Goal: Task Accomplishment & Management: Complete application form

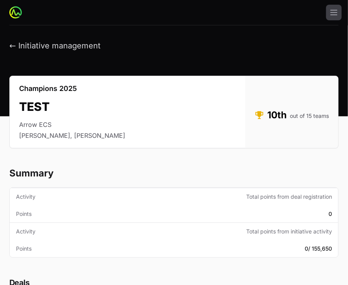
click at [98, 170] on h2 "Summary" at bounding box center [173, 173] width 329 height 12
click at [12, 12] on img at bounding box center [15, 12] width 12 height 12
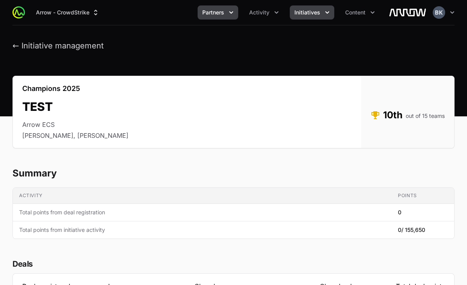
click at [232, 15] on icon "Partners menu" at bounding box center [231, 13] width 8 height 8
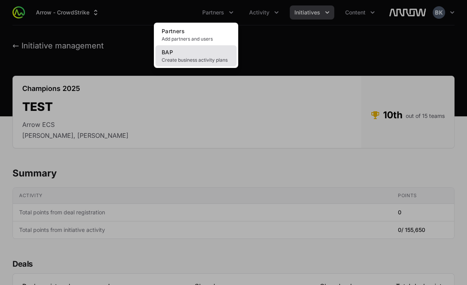
click at [187, 56] on link "BAP Create business activity plans" at bounding box center [195, 55] width 81 height 21
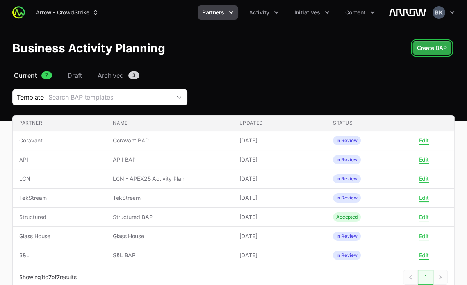
click at [348, 48] on span "Create BAP" at bounding box center [432, 47] width 30 height 9
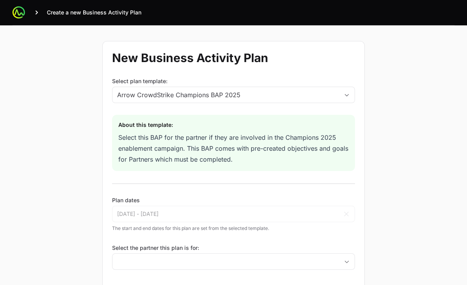
scroll to position [37, 0]
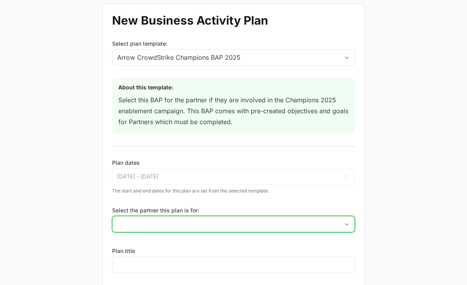
click at [192, 224] on input "Select the partner this plan is for:" at bounding box center [225, 224] width 226 height 16
type input "Impelix"
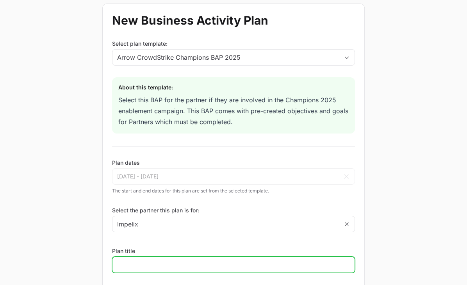
click at [184, 261] on input "Plan title" at bounding box center [233, 264] width 232 height 9
type input "Impelix"
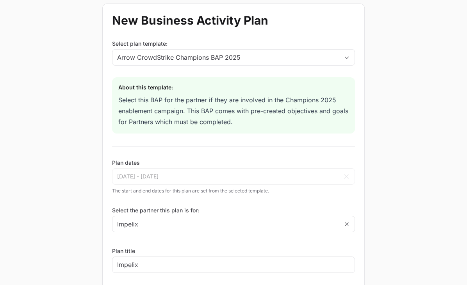
click at [51, 205] on div "New Business Activity Plan Select plan template: Arrow CrowdStrike Champions BA…" at bounding box center [233, 156] width 467 height 337
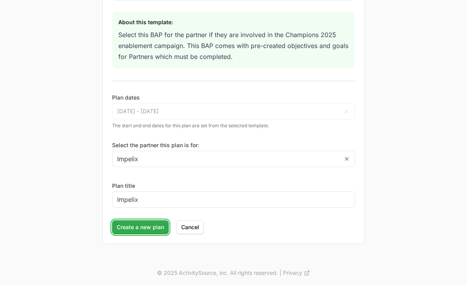
click at [145, 230] on span "Create a new plan" at bounding box center [140, 226] width 47 height 9
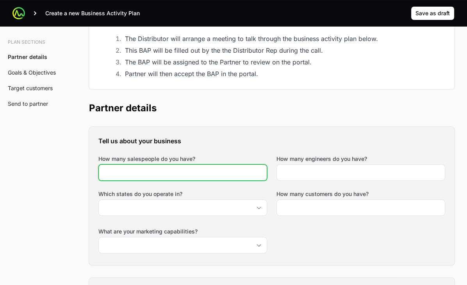
click at [153, 174] on input "How many salespeople do you have?" at bounding box center [182, 172] width 158 height 9
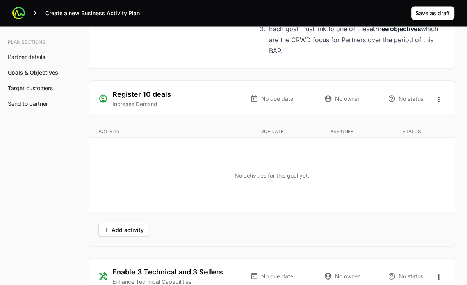
scroll to position [1470, 0]
click at [348, 101] on icon "Open options" at bounding box center [438, 98] width 1 height 5
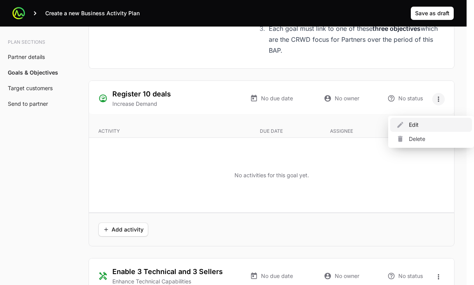
click at [348, 123] on div "Edit" at bounding box center [431, 125] width 82 height 14
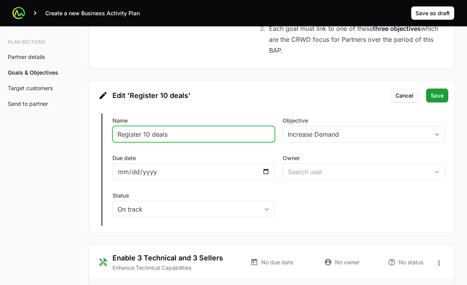
click at [149, 139] on input "Register 10 deals" at bounding box center [193, 134] width 152 height 9
type input "Register 15 deals"
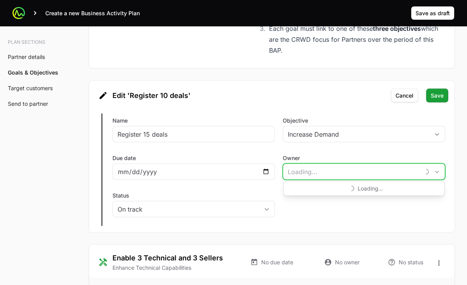
click at [348, 179] on input "Owner" at bounding box center [351, 172] width 137 height 16
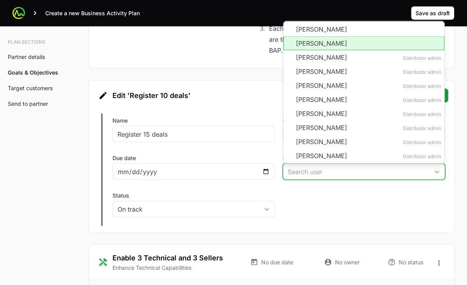
click at [348, 49] on li "[PERSON_NAME]" at bounding box center [363, 43] width 161 height 14
type input "[PERSON_NAME]"
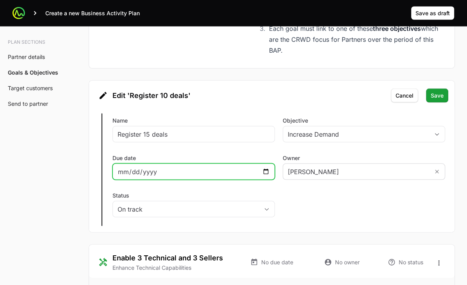
click at [263, 176] on input "Due date" at bounding box center [193, 171] width 152 height 9
type input "[DATE]"
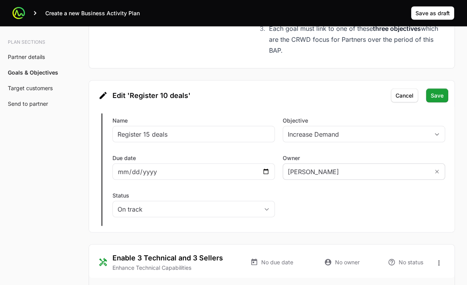
click at [314, 217] on div "Edit Register 10 deals Name Register 15 deals Objective Increase Demand Due dat…" at bounding box center [271, 169] width 365 height 125
click at [348, 100] on span "Save" at bounding box center [436, 95] width 13 height 9
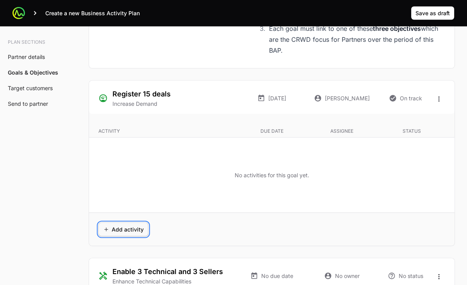
click at [123, 234] on span "Add activity" at bounding box center [123, 229] width 41 height 9
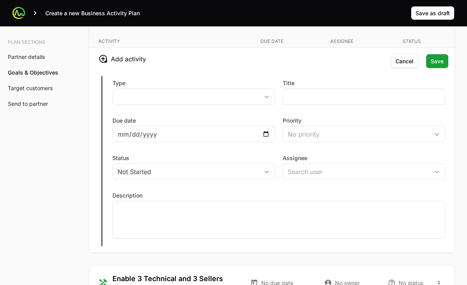
scroll to position [1563, 0]
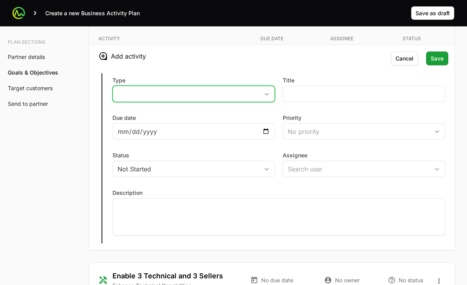
click at [265, 96] on icon "button" at bounding box center [266, 94] width 6 height 3
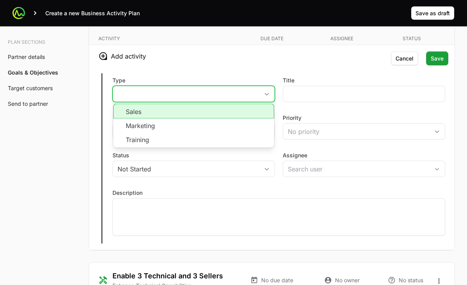
click at [247, 118] on li "Sales" at bounding box center [193, 111] width 161 height 15
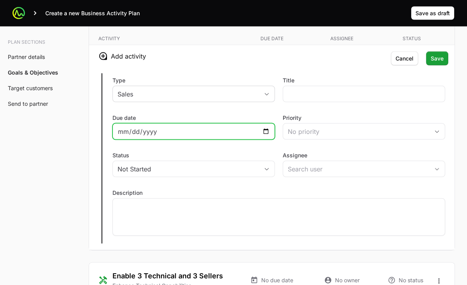
click at [268, 136] on input "Due date" at bounding box center [193, 131] width 152 height 9
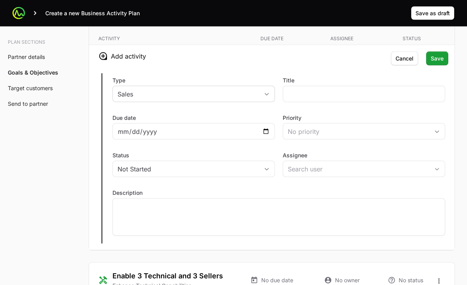
click at [270, 118] on div "Type Sales Title Due date Priority No priority Status Not Started Assignee Desc…" at bounding box center [271, 158] width 365 height 183
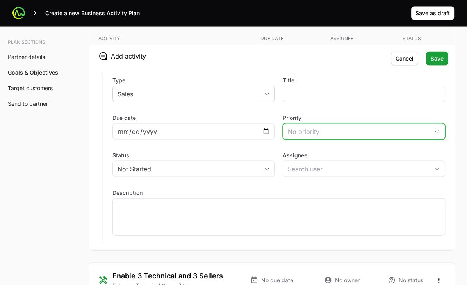
click at [348, 136] on div "No priority" at bounding box center [357, 131] width 141 height 9
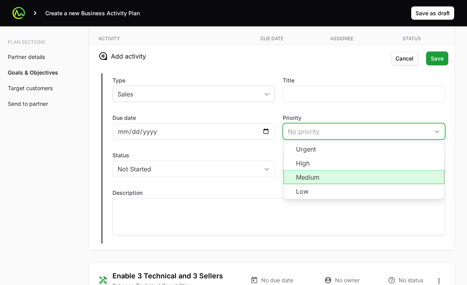
click at [348, 181] on li "Medium" at bounding box center [363, 177] width 161 height 14
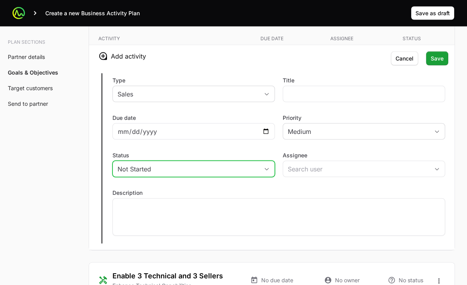
click at [254, 174] on div "Not Started" at bounding box center [187, 168] width 141 height 9
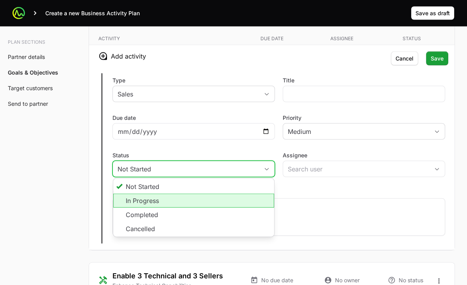
click at [242, 208] on li "In Progress" at bounding box center [193, 200] width 161 height 14
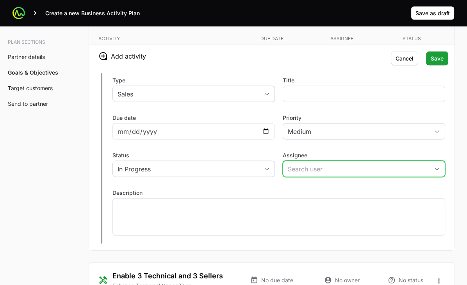
click at [348, 170] on icon "Open" at bounding box center [436, 169] width 6 height 3
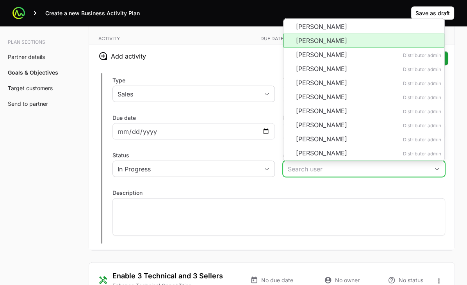
click at [346, 48] on li "[PERSON_NAME]" at bounding box center [363, 41] width 161 height 14
type input "[PERSON_NAME]"
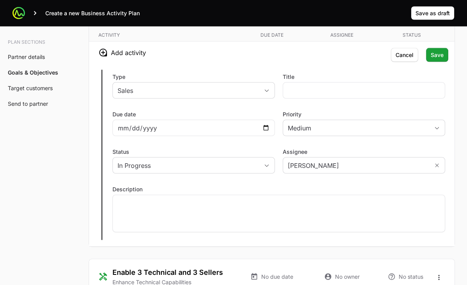
scroll to position [1566, 0]
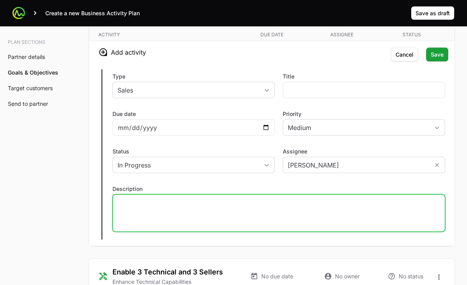
click at [348, 232] on div at bounding box center [278, 212] width 332 height 37
drag, startPoint x: 190, startPoint y: 216, endPoint x: 108, endPoint y: 207, distance: 82.4
click at [108, 207] on div "Type Sales Title Due date Priority Medium Status In Progress Assignee [PERSON_N…" at bounding box center [271, 154] width 365 height 183
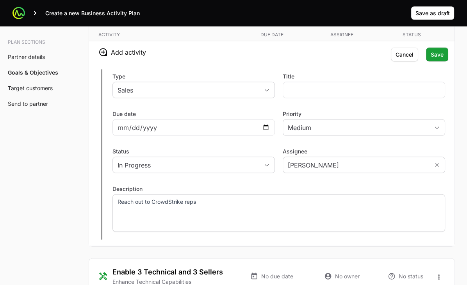
click at [266, 219] on div "Reach out to CrowdStrike reps" at bounding box center [278, 212] width 332 height 37
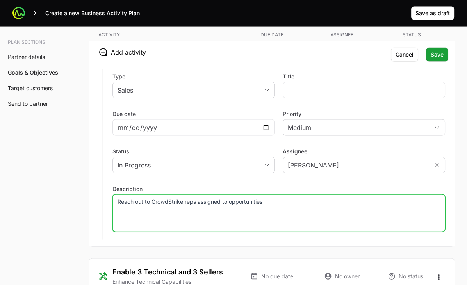
click at [228, 206] on p "Reach out to CrowdStrike reps assigned to opportunities" at bounding box center [278, 202] width 322 height 8
click at [321, 206] on p "Reach out to CrowdStrike reps assigned to end user opportunities" at bounding box center [278, 202] width 322 height 8
click at [118, 220] on p "[PERSON_NAME] -" at bounding box center [278, 217] width 322 height 8
click at [256, 220] on p "Connect with [PERSON_NAME] -" at bounding box center [278, 217] width 322 height 8
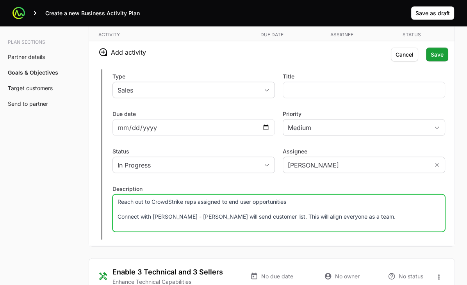
click at [320, 213] on div "Reach out to CrowdStrike reps assigned to end user opportunities Connect with […" at bounding box center [278, 212] width 332 height 37
click at [298, 206] on p "Reach out to CrowdStrike reps assigned to end user opportunities" at bounding box center [278, 202] width 322 height 8
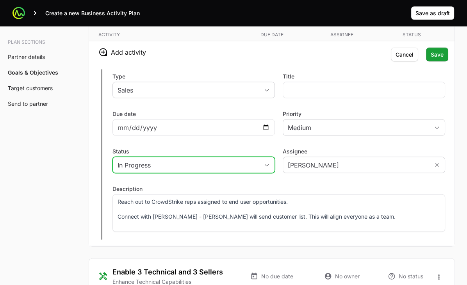
click at [261, 167] on span "button" at bounding box center [267, 165] width 16 height 3
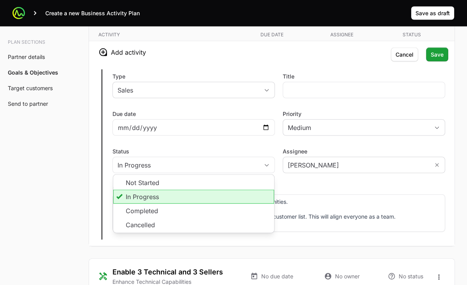
click at [322, 193] on label "Description" at bounding box center [278, 189] width 332 height 8
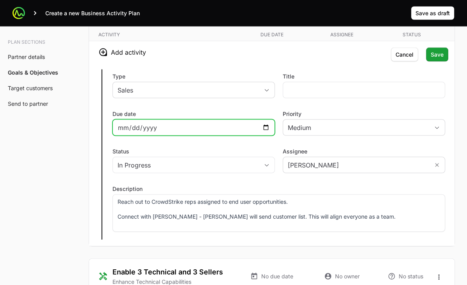
click at [263, 132] on input "Due date" at bounding box center [193, 127] width 152 height 9
type input "[DATE]"
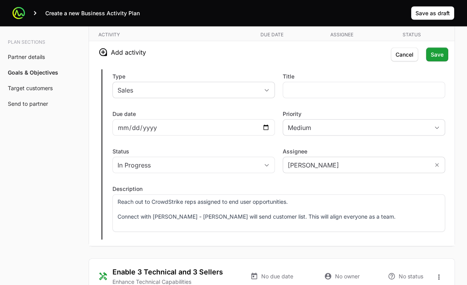
click at [250, 149] on div "Type Sales Title Due date [DATE] Priority Medium Status In Progress Assignee [P…" at bounding box center [271, 154] width 365 height 183
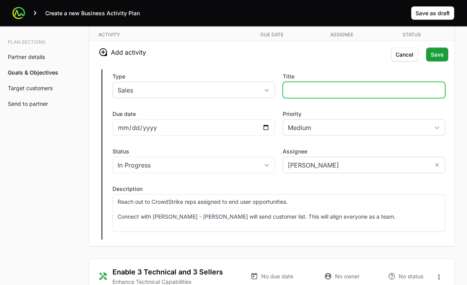
click at [348, 95] on input "Title" at bounding box center [363, 89] width 152 height 9
click at [289, 95] on input "Connect with CrowdStrike Resources" at bounding box center [363, 89] width 152 height 9
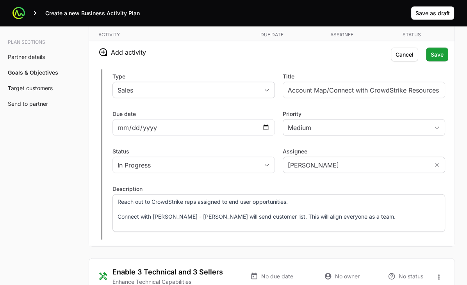
click at [348, 220] on p "Connect with [PERSON_NAME] - [PERSON_NAME] will send customer list. This will a…" at bounding box center [278, 217] width 322 height 8
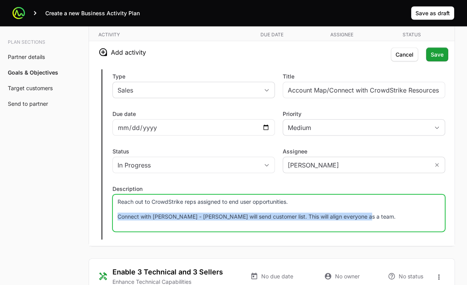
click at [348, 220] on p "Connect with [PERSON_NAME] - [PERSON_NAME] will send customer list. This will a…" at bounding box center [278, 217] width 322 height 8
copy p "Connect with [PERSON_NAME] - [PERSON_NAME] will send customer list. This will a…"
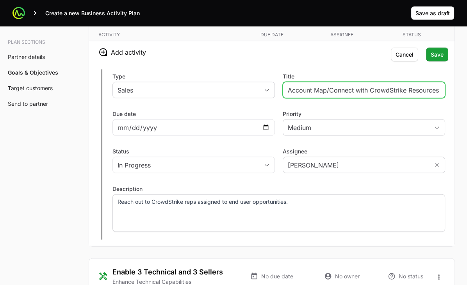
drag, startPoint x: 327, startPoint y: 96, endPoint x: 480, endPoint y: 98, distance: 152.9
type input "Account Map"
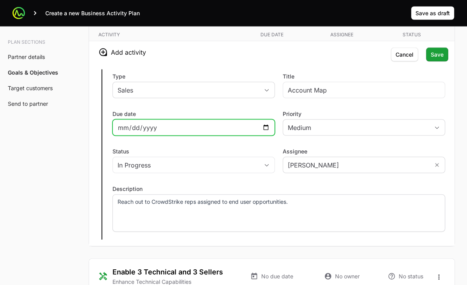
click at [263, 132] on input "[DATE]" at bounding box center [193, 127] width 152 height 9
type input "[DATE]"
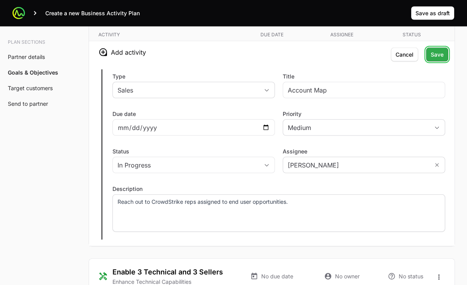
click at [348, 59] on span "Save" at bounding box center [436, 54] width 13 height 9
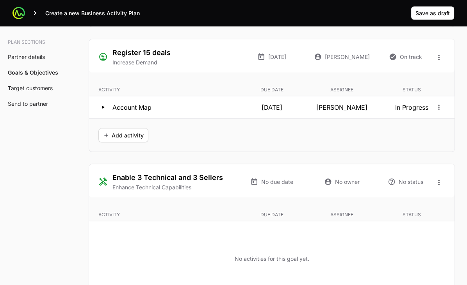
scroll to position [1511, 0]
click at [131, 140] on span "Add activity" at bounding box center [123, 135] width 41 height 9
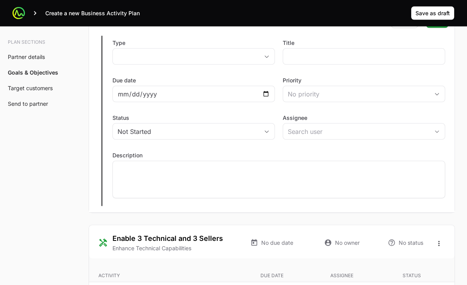
scroll to position [1626, 0]
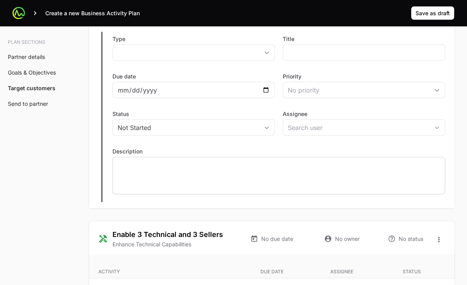
click at [206, 190] on div at bounding box center [278, 175] width 332 height 37
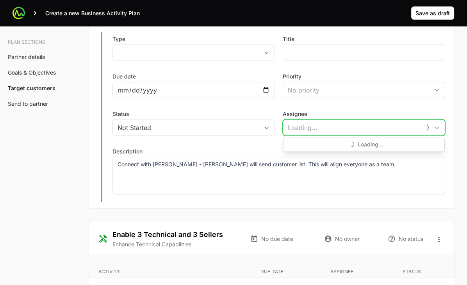
click at [325, 135] on input "Assignee" at bounding box center [351, 128] width 137 height 16
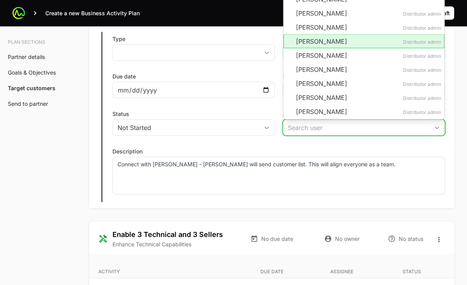
click at [330, 48] on li "[PERSON_NAME] Distributor admin" at bounding box center [363, 41] width 161 height 14
type input "[PERSON_NAME]"
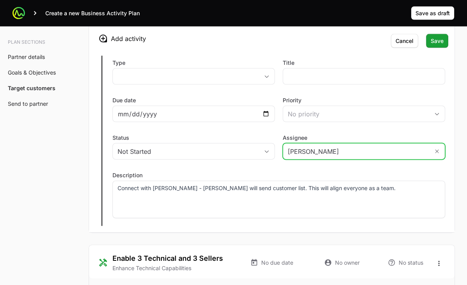
scroll to position [1602, 0]
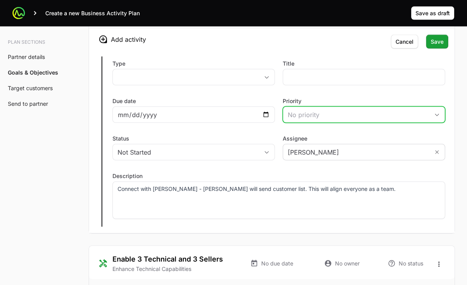
click at [348, 119] on div "No priority" at bounding box center [357, 114] width 141 height 9
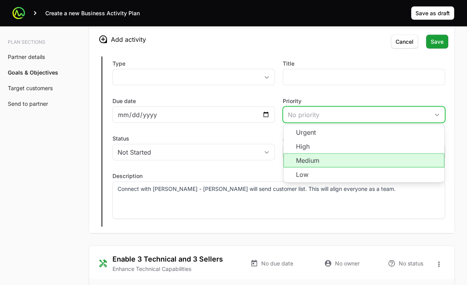
click at [348, 167] on li "Medium" at bounding box center [363, 160] width 161 height 14
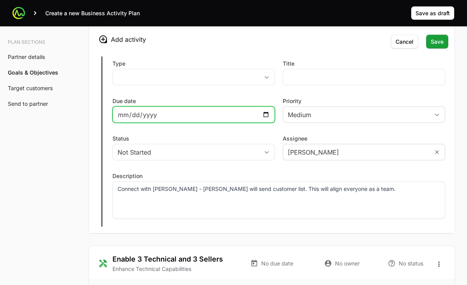
click at [264, 119] on input "Due date" at bounding box center [193, 114] width 152 height 9
type input "[DATE]"
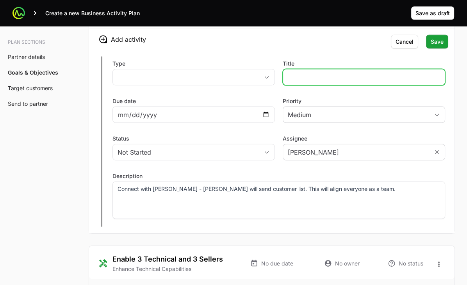
click at [335, 82] on input "Title" at bounding box center [363, 77] width 152 height 9
type input "Connect Impelix with CrowdStrike technical resources"
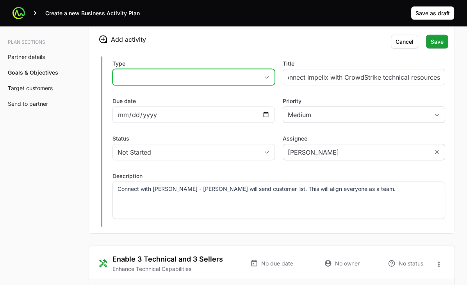
click at [206, 85] on button "placeholder" at bounding box center [193, 77] width 161 height 16
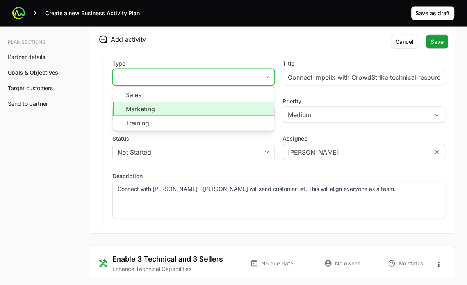
click at [201, 112] on li "Marketing" at bounding box center [193, 109] width 161 height 14
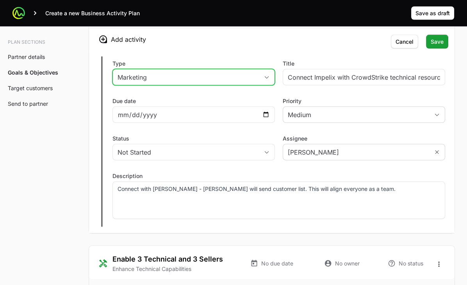
click at [185, 82] on div "Marketing" at bounding box center [187, 77] width 141 height 9
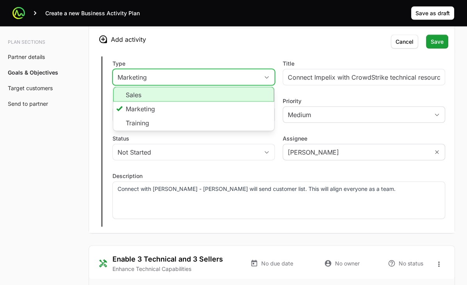
click at [178, 102] on li "Sales" at bounding box center [193, 94] width 161 height 15
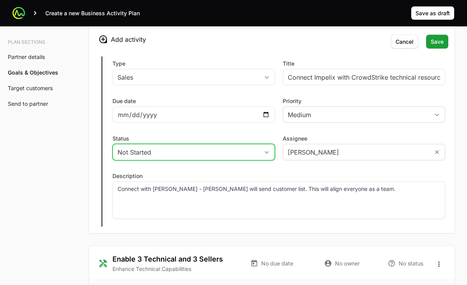
click at [264, 154] on icon "button" at bounding box center [266, 152] width 6 height 3
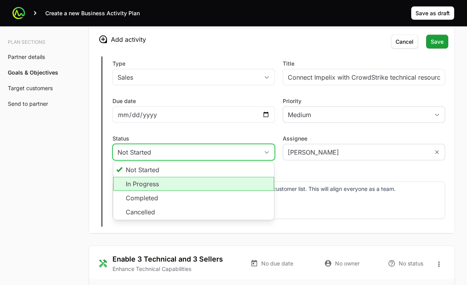
click at [252, 189] on li "In Progress" at bounding box center [193, 184] width 161 height 14
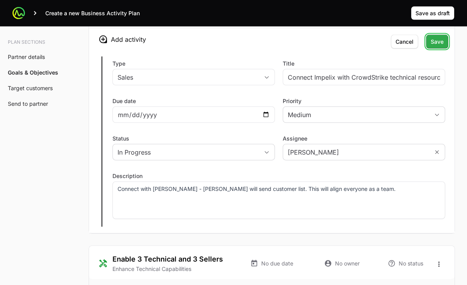
click at [348, 46] on span "Save" at bounding box center [436, 41] width 13 height 9
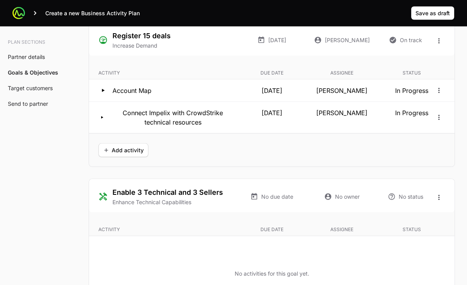
scroll to position [1527, 0]
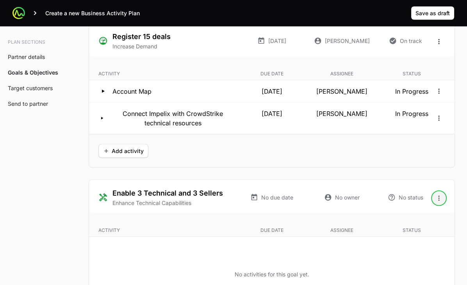
click at [348, 202] on icon "Open options" at bounding box center [439, 198] width 8 height 8
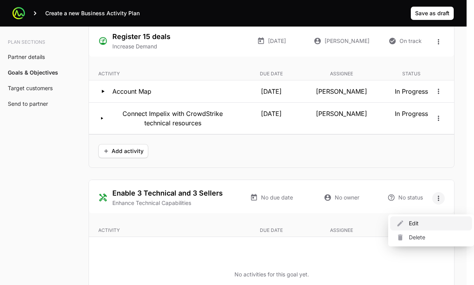
click at [348, 225] on div "Edit" at bounding box center [431, 223] width 82 height 14
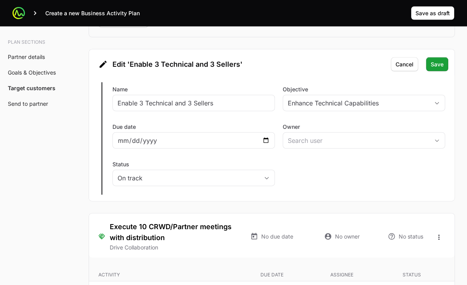
scroll to position [1658, 0]
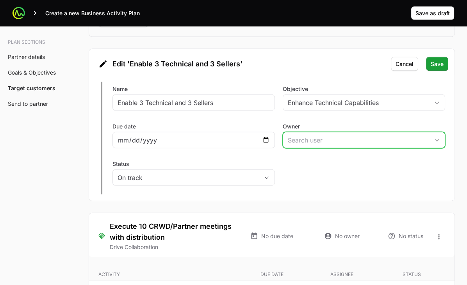
click at [308, 148] on input "Owner" at bounding box center [356, 140] width 146 height 16
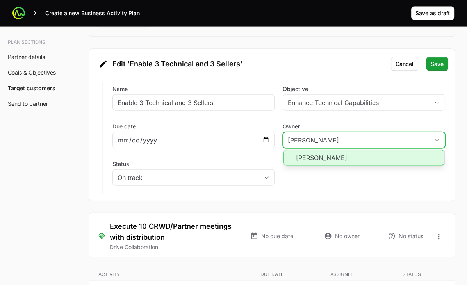
click at [315, 165] on li "[PERSON_NAME]" at bounding box center [363, 158] width 161 height 16
type input "[PERSON_NAME]"
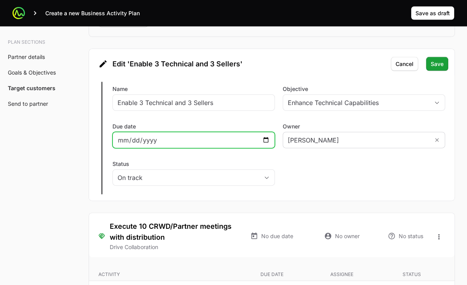
click at [263, 145] on input "Due date" at bounding box center [193, 139] width 152 height 9
type input "[DATE]"
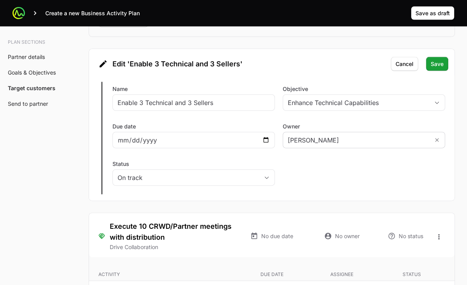
click at [318, 194] on div "Edit Enable 3 Technical and 3 Sellers Name Enable 3 Technical and 3 Sellers Obj…" at bounding box center [271, 138] width 365 height 125
click at [348, 69] on span "Save" at bounding box center [436, 63] width 13 height 9
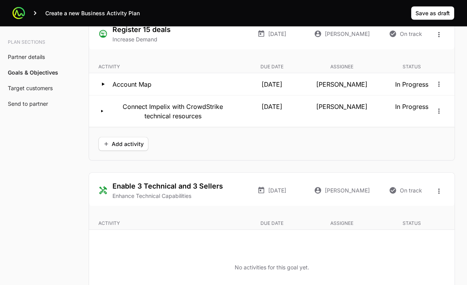
scroll to position [1533, 0]
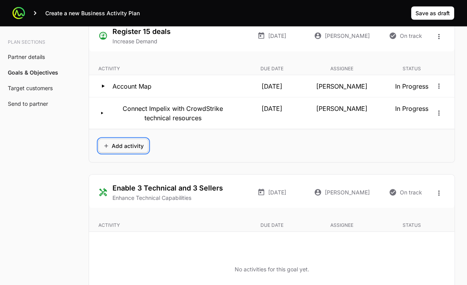
click at [124, 153] on button "Add activity" at bounding box center [123, 146] width 50 height 14
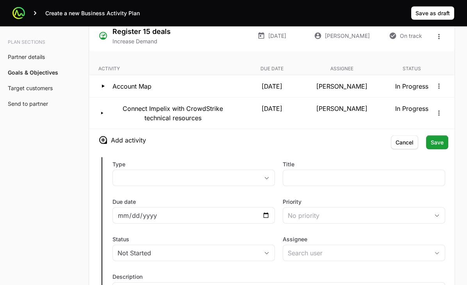
scroll to position [1608, 0]
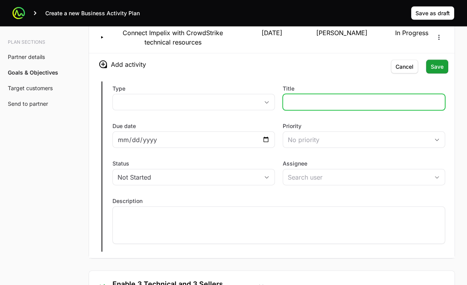
click at [316, 107] on input "Title" at bounding box center [363, 102] width 152 height 9
type input "Whitespace"
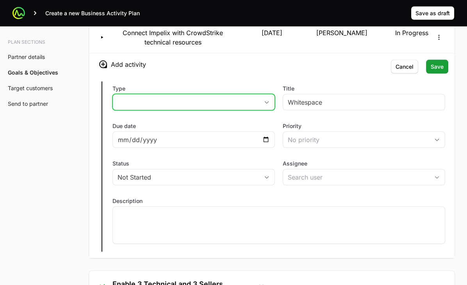
click at [250, 110] on button "placeholder" at bounding box center [193, 102] width 161 height 16
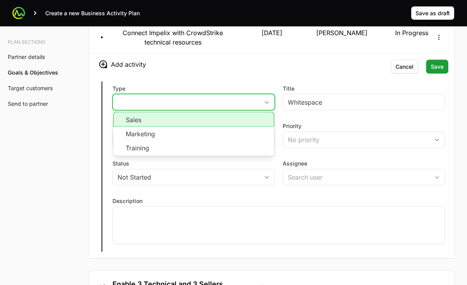
click at [239, 127] on li "Sales" at bounding box center [193, 119] width 161 height 15
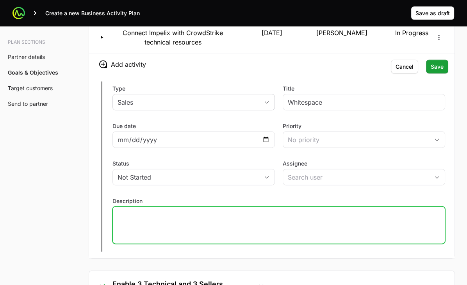
click at [243, 238] on div at bounding box center [278, 224] width 332 height 37
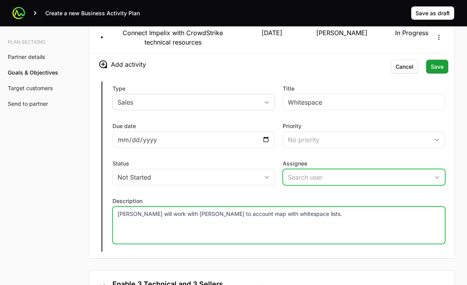
click at [348, 185] on input "Assignee" at bounding box center [356, 177] width 146 height 16
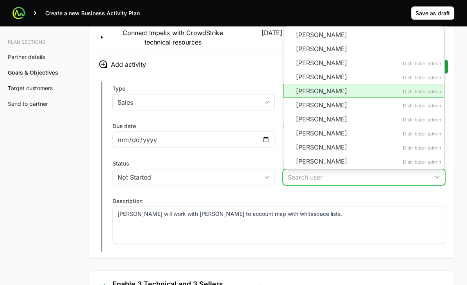
click at [348, 96] on li "[PERSON_NAME] Distributor admin" at bounding box center [363, 91] width 161 height 14
type input "[PERSON_NAME]"
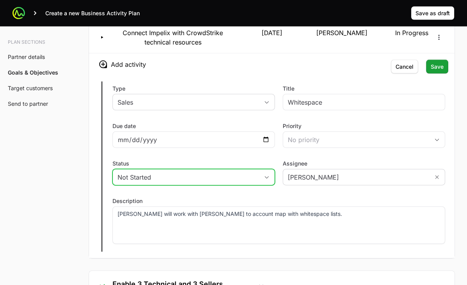
click at [259, 185] on button "Not Started" at bounding box center [193, 177] width 161 height 16
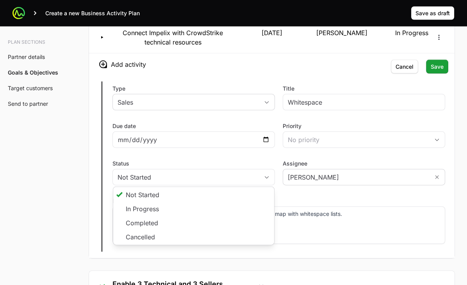
click at [309, 203] on div "Type Sales Title Whitespace Due date Priority No priority Status Not Started No…" at bounding box center [271, 166] width 365 height 183
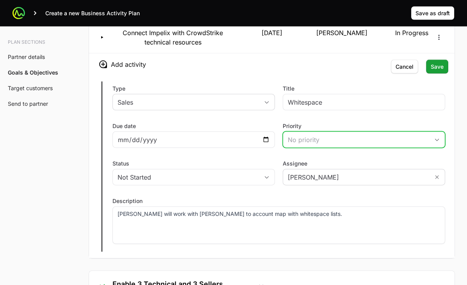
click at [313, 144] on div "No priority" at bounding box center [357, 139] width 141 height 9
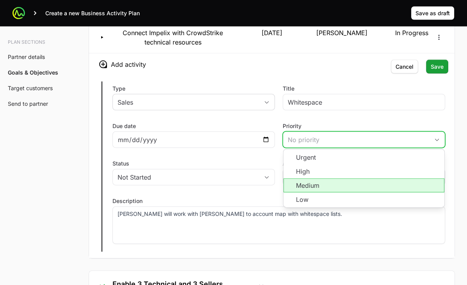
click at [321, 192] on li "Medium" at bounding box center [363, 185] width 161 height 14
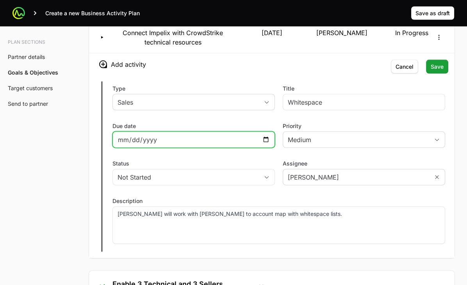
click at [265, 144] on input "Due date" at bounding box center [193, 139] width 152 height 9
type input "[DATE]"
click at [249, 167] on label "Status" at bounding box center [193, 164] width 162 height 8
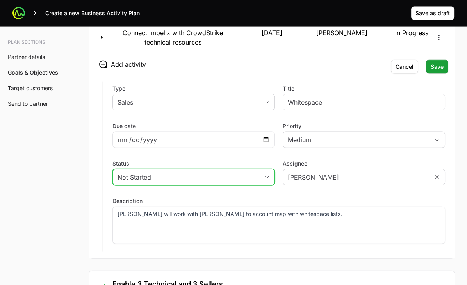
click at [249, 169] on button "Not Started" at bounding box center [193, 177] width 161 height 16
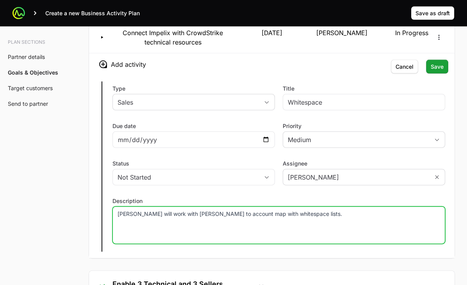
click at [348, 218] on p "[PERSON_NAME] will work with [PERSON_NAME] to account map with whitespace lists." at bounding box center [278, 214] width 322 height 8
click at [348, 71] on span "Save" at bounding box center [436, 66] width 13 height 9
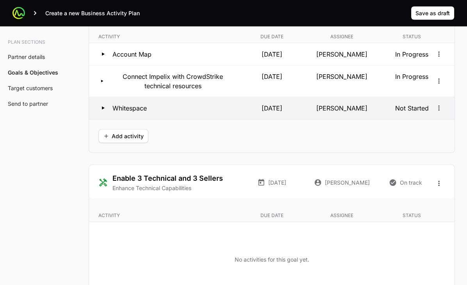
scroll to position [1562, 0]
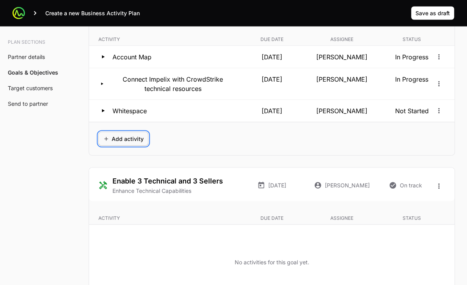
click at [103, 144] on span "Add activity" at bounding box center [123, 138] width 41 height 9
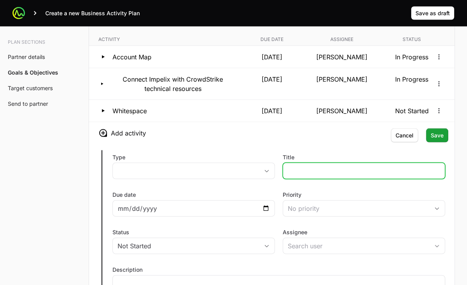
click at [296, 176] on input "Title" at bounding box center [363, 170] width 152 height 9
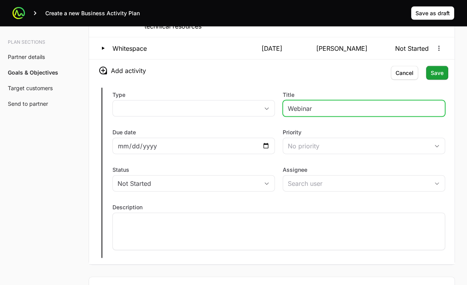
scroll to position [1626, 0]
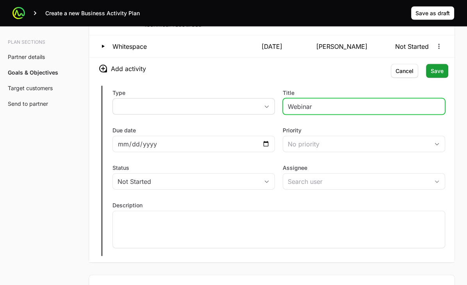
type input "Webinar"
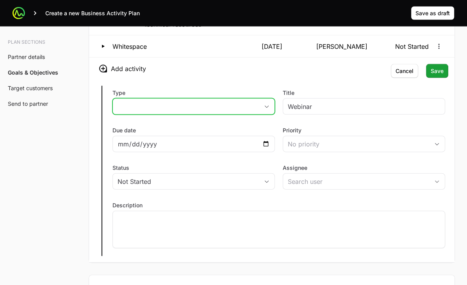
click at [267, 110] on button "placeholder" at bounding box center [193, 107] width 161 height 16
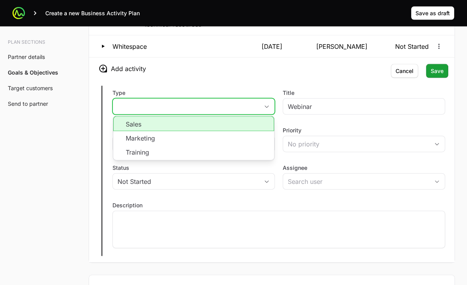
click at [253, 131] on li "Sales" at bounding box center [193, 123] width 161 height 15
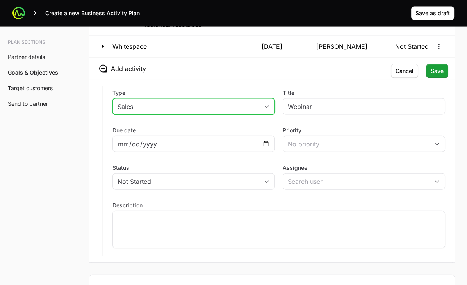
click at [268, 108] on icon "button" at bounding box center [266, 106] width 4 height 2
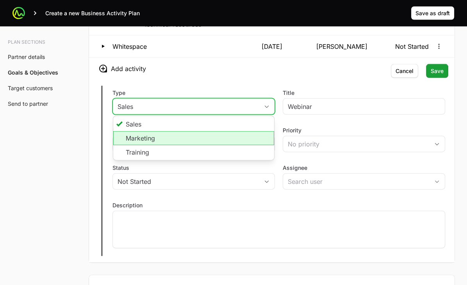
click at [254, 145] on li "Marketing" at bounding box center [193, 138] width 161 height 14
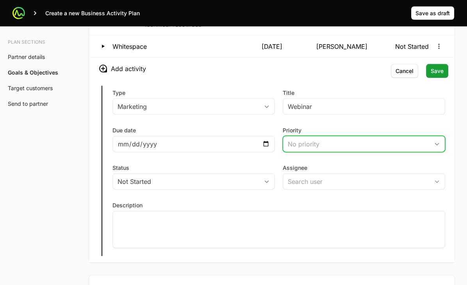
click at [300, 149] on div "No priority" at bounding box center [357, 143] width 141 height 9
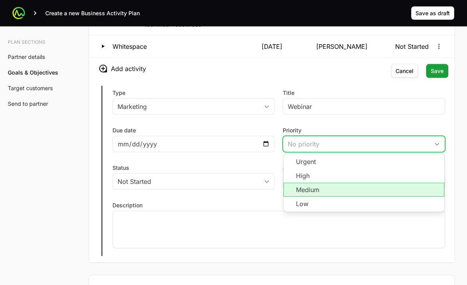
click at [309, 197] on li "Medium" at bounding box center [363, 190] width 161 height 14
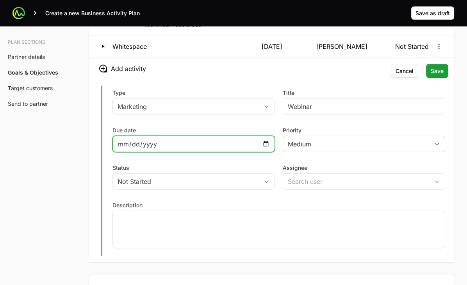
click at [264, 147] on input "Due date" at bounding box center [193, 143] width 152 height 9
click at [267, 149] on input "Due date" at bounding box center [193, 143] width 152 height 9
type input "[DATE]"
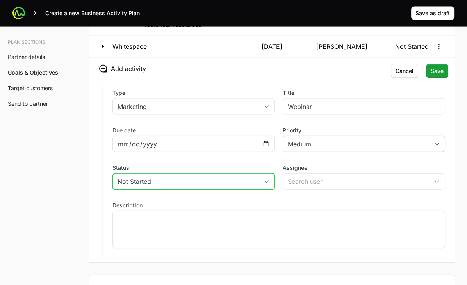
click at [221, 186] on div "Not Started" at bounding box center [187, 181] width 141 height 9
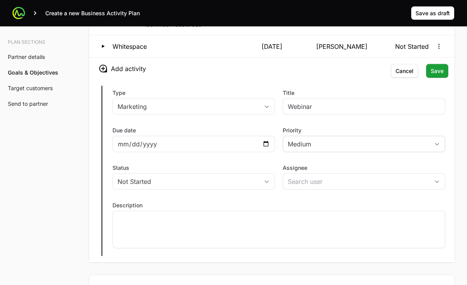
click at [295, 209] on label "Description" at bounding box center [278, 205] width 332 height 8
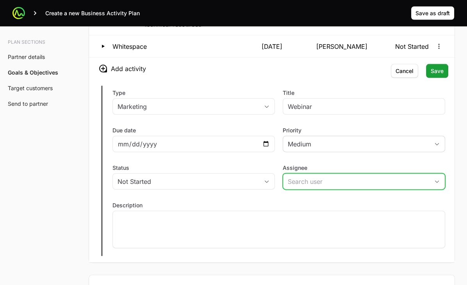
click at [348, 183] on icon "Open" at bounding box center [436, 181] width 6 height 3
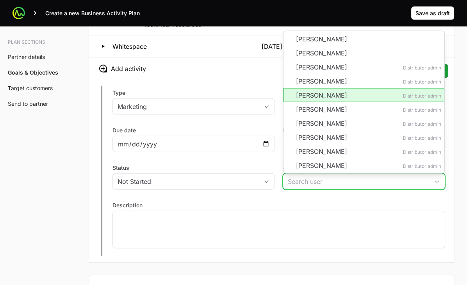
click at [348, 102] on li "[PERSON_NAME] Distributor admin" at bounding box center [363, 95] width 161 height 14
type input "[PERSON_NAME]"
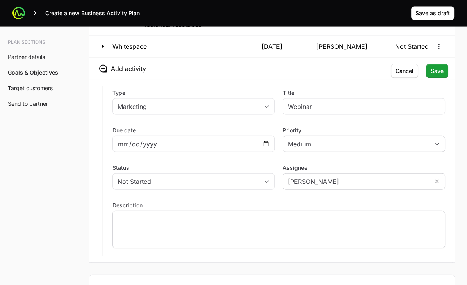
click at [298, 237] on div at bounding box center [278, 229] width 332 height 37
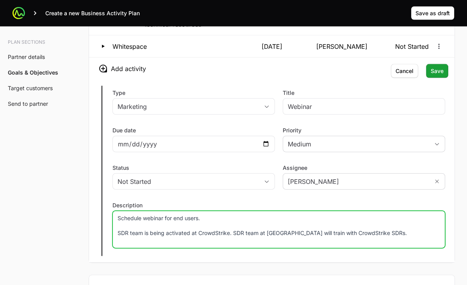
click at [343, 237] on p "SDR team is being activated at CrowdStrike. SDR team at [GEOGRAPHIC_DATA] will …" at bounding box center [278, 233] width 322 height 8
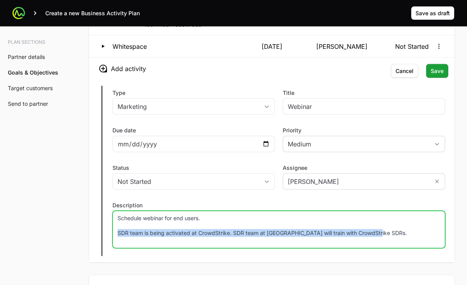
click at [343, 237] on p "SDR team is being activated at CrowdStrike. SDR team at [GEOGRAPHIC_DATA] will …" at bounding box center [278, 233] width 322 height 8
copy p "SDR team is being activated at CrowdStrike. SDR team at [GEOGRAPHIC_DATA] will …"
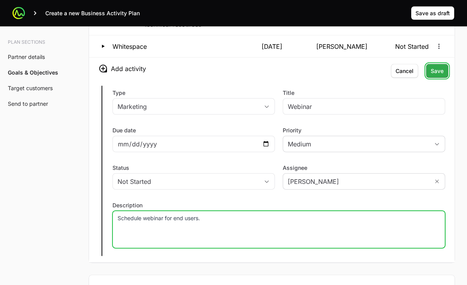
click at [348, 76] on span "Save" at bounding box center [436, 70] width 13 height 9
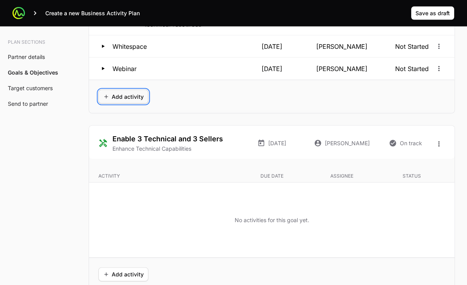
click at [103, 101] on span "Add activity" at bounding box center [123, 96] width 41 height 9
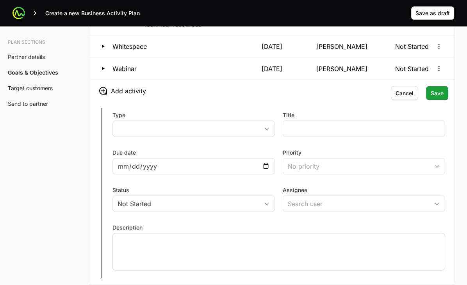
click at [234, 266] on div at bounding box center [278, 251] width 332 height 37
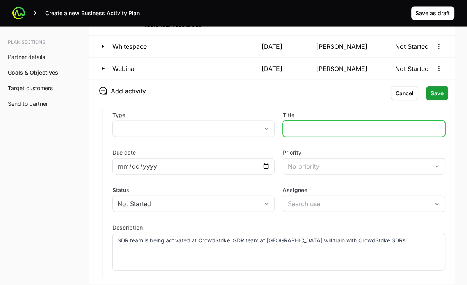
click at [335, 133] on input "Title" at bounding box center [363, 128] width 152 height 9
type input "SDR Activation"
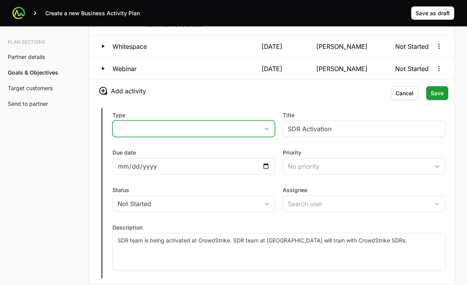
click at [261, 137] on button "placeholder" at bounding box center [193, 129] width 161 height 16
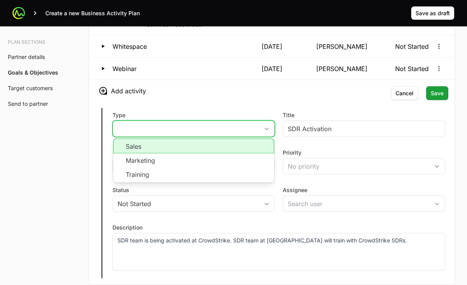
click at [254, 153] on li "Sales" at bounding box center [193, 145] width 161 height 15
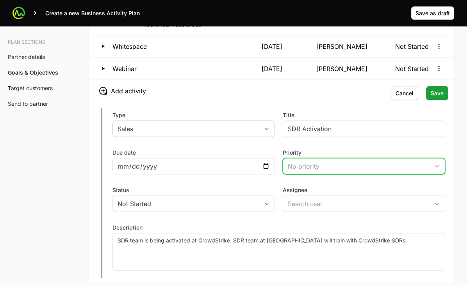
click at [348, 171] on div "No priority" at bounding box center [357, 165] width 141 height 9
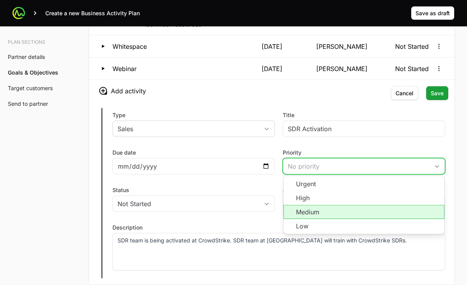
click at [348, 218] on li "Medium" at bounding box center [363, 212] width 161 height 14
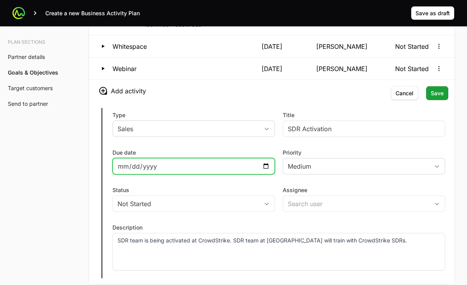
click at [267, 171] on input "Due date" at bounding box center [193, 165] width 152 height 9
type input "[DATE]"
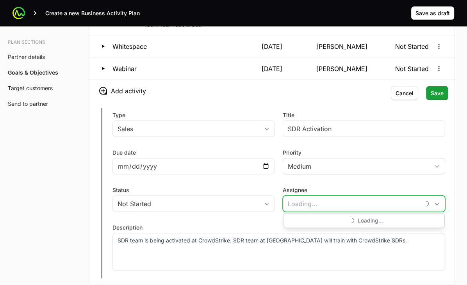
click at [320, 211] on input "Assignee" at bounding box center [351, 204] width 137 height 16
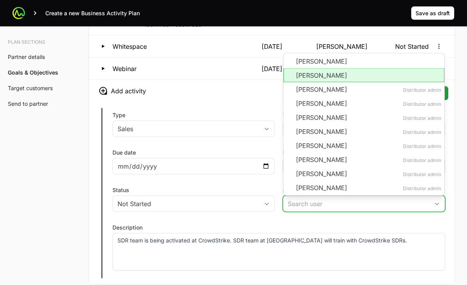
click at [341, 80] on li "[PERSON_NAME]" at bounding box center [363, 75] width 161 height 14
type input "[PERSON_NAME]"
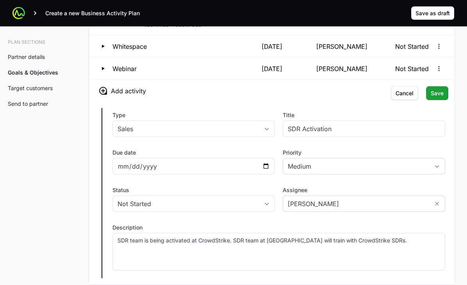
click at [308, 188] on div "Type Sales Title SDR Activation Due date [DATE] Priority Medium Status Not Star…" at bounding box center [271, 193] width 365 height 183
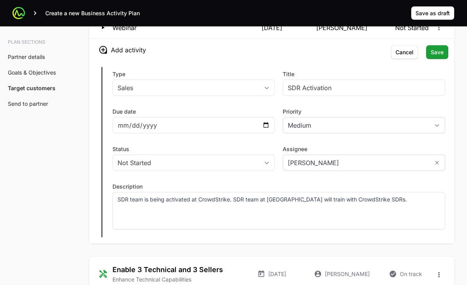
scroll to position [1666, 0]
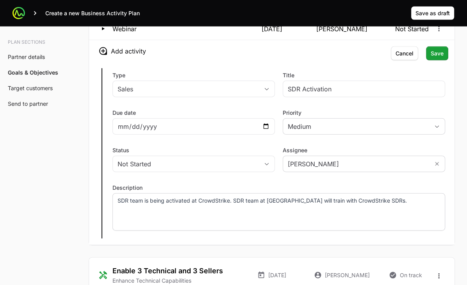
click at [117, 204] on p "SDR team is being activated at CrowdStrike. SDR team at [GEOGRAPHIC_DATA] will …" at bounding box center [278, 201] width 322 height 8
click at [348, 58] on span "Save" at bounding box center [436, 53] width 13 height 9
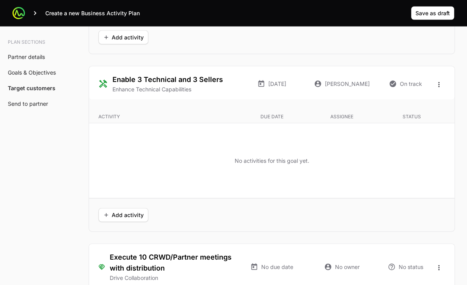
scroll to position [1708, 0]
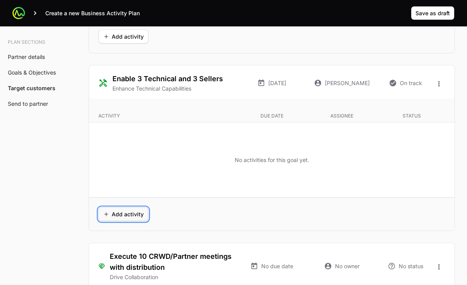
click at [105, 219] on span "Add activity" at bounding box center [123, 213] width 41 height 9
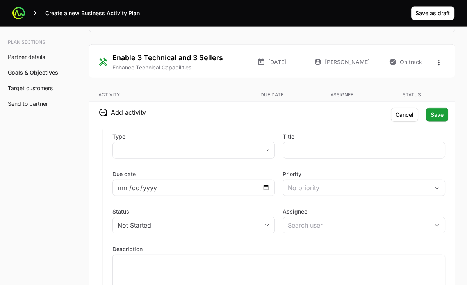
scroll to position [1729, 0]
click at [348, 67] on icon "Open options" at bounding box center [439, 63] width 8 height 8
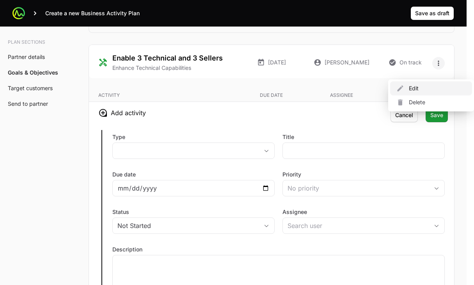
click at [348, 89] on div "Edit" at bounding box center [431, 88] width 82 height 14
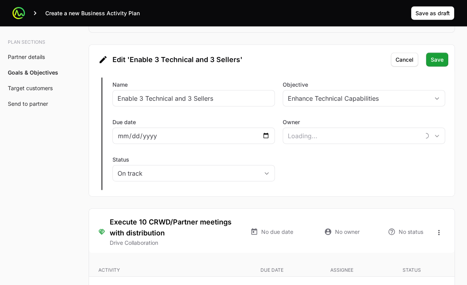
type input "[PERSON_NAME]"
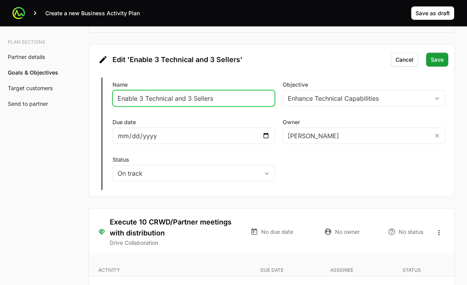
click at [142, 103] on input "Enable 3 Technical and 3 Sellers" at bounding box center [193, 98] width 152 height 9
click at [143, 103] on input "Enable 9 Technical and 3 Sellers" at bounding box center [193, 98] width 152 height 9
type input "Enable 4 Technical and 3 Sellers"
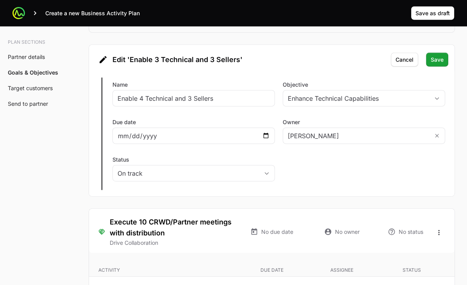
click at [252, 65] on div "Edit 'Enable 3 Technical and 3 Sellers'" at bounding box center [271, 59] width 346 height 12
click at [348, 64] on span "Save" at bounding box center [436, 59] width 13 height 9
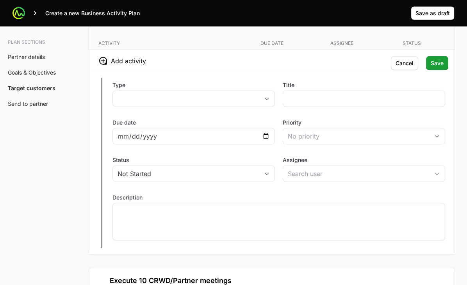
scroll to position [1781, 0]
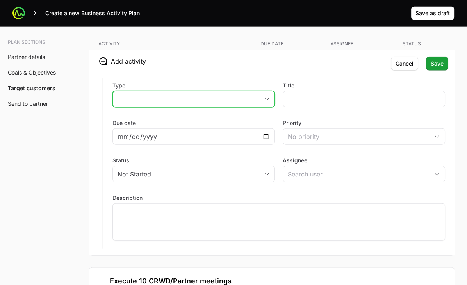
click at [262, 107] on button "placeholder" at bounding box center [193, 99] width 161 height 16
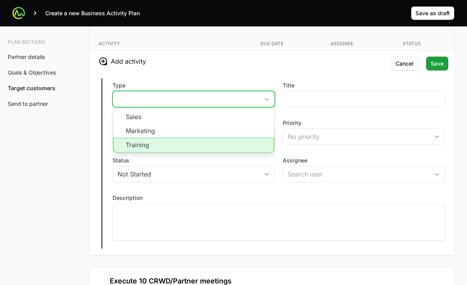
click at [234, 153] on li "Training" at bounding box center [193, 145] width 161 height 15
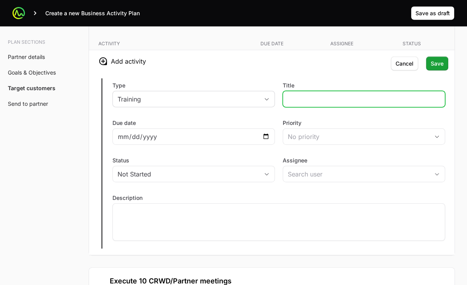
click at [348, 104] on input "Title" at bounding box center [363, 98] width 152 height 9
type input "T"
type input "Virtual Bootcamp"
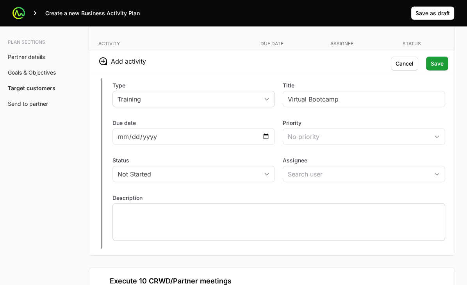
click at [212, 233] on div at bounding box center [278, 221] width 332 height 37
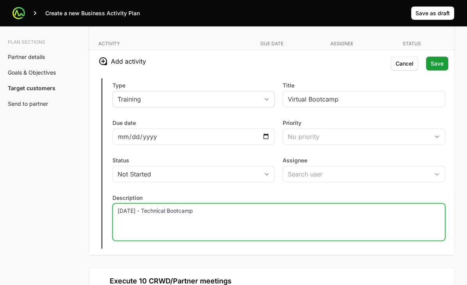
click at [144, 215] on p "[DATE] - Technical Bootcamp" at bounding box center [278, 211] width 322 height 8
click at [348, 224] on div "[DATE] - Virtual Technical Bootcamp" at bounding box center [278, 221] width 332 height 37
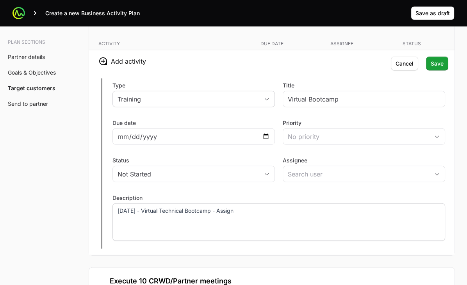
click at [286, 224] on div "[DATE] - Virtual Technical Bootcamp - Assign" at bounding box center [278, 221] width 332 height 37
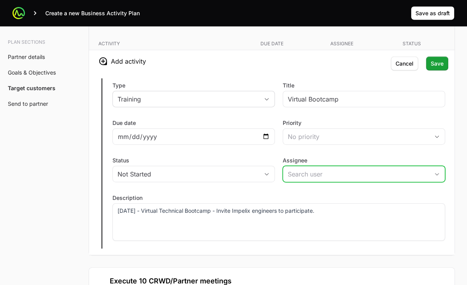
click at [348, 176] on icon "Open" at bounding box center [436, 174] width 6 height 3
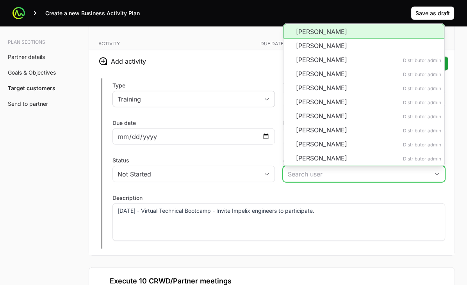
click at [348, 39] on li "[PERSON_NAME]" at bounding box center [363, 31] width 161 height 15
type input "[PERSON_NAME]"
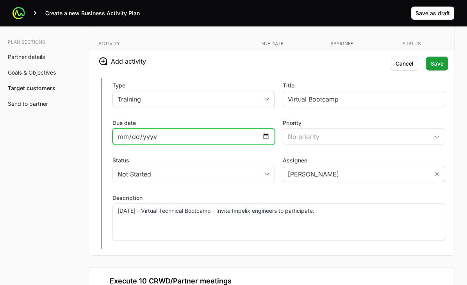
click at [264, 141] on input "Due date" at bounding box center [193, 136] width 152 height 9
type input "[DATE]"
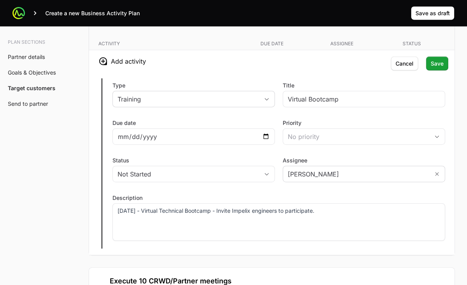
click at [247, 198] on div "Type Training Title Virtual Bootcamp Due date [DATE] Priority No priority Statu…" at bounding box center [271, 163] width 365 height 183
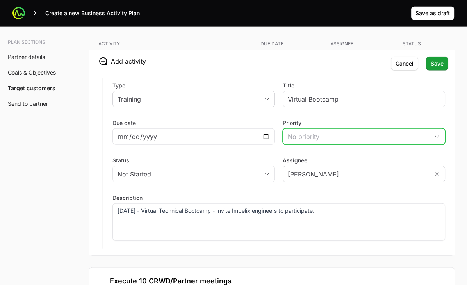
click at [348, 141] on div "No priority" at bounding box center [357, 136] width 141 height 9
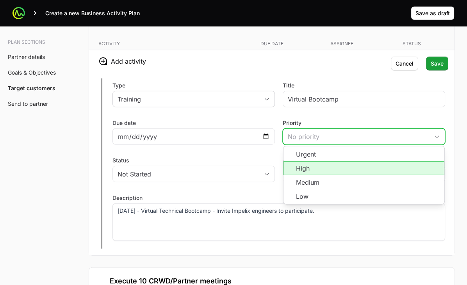
click at [348, 175] on li "High" at bounding box center [363, 168] width 161 height 14
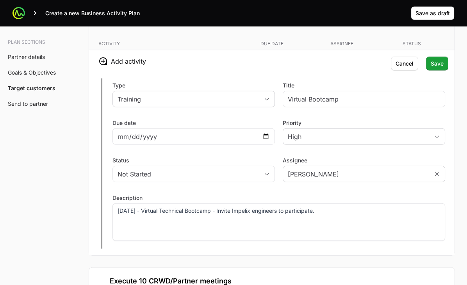
click at [348, 164] on label "Assignee" at bounding box center [363, 160] width 162 height 8
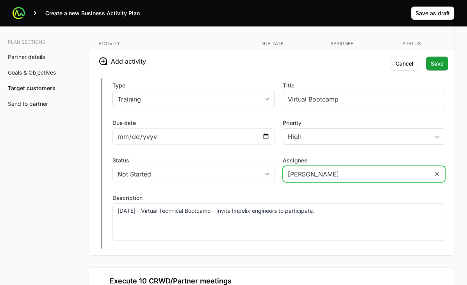
click at [348, 166] on input "[PERSON_NAME]" at bounding box center [356, 174] width 146 height 16
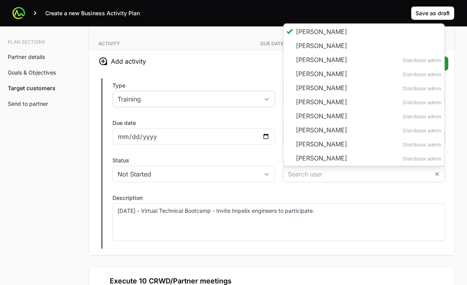
type input "[PERSON_NAME]"
click at [348, 201] on label "Description" at bounding box center [278, 198] width 332 height 8
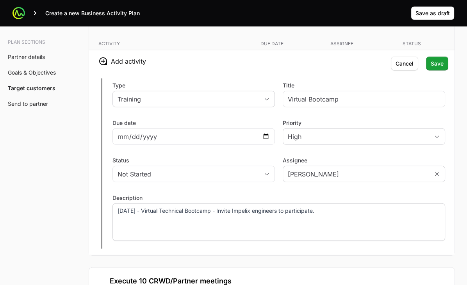
click at [348, 237] on div "[DATE] - Virtual Technical Bootcamp - Invite Impelix engineers to participate." at bounding box center [278, 221] width 332 height 37
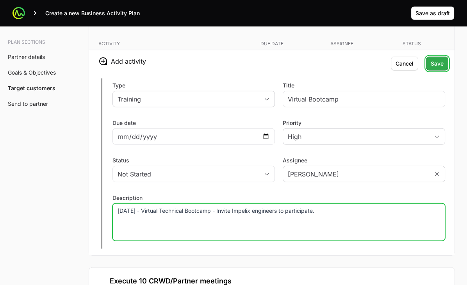
click at [348, 68] on span "Save" at bounding box center [436, 63] width 13 height 9
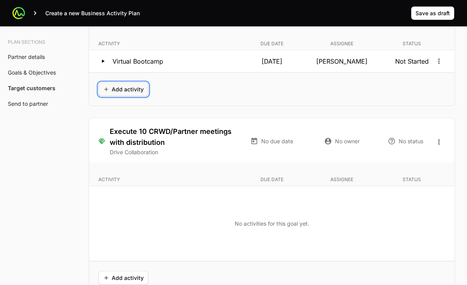
click at [116, 94] on span "Add activity" at bounding box center [123, 89] width 41 height 9
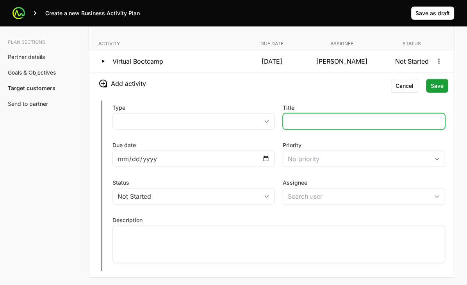
click at [322, 126] on input "Title" at bounding box center [363, 121] width 152 height 9
type input "Sales Training through CrowdStrike University"
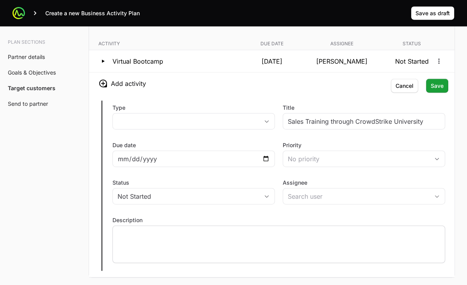
click at [343, 248] on div at bounding box center [278, 243] width 332 height 37
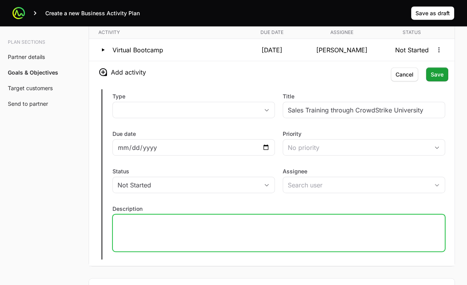
scroll to position [1792, 0]
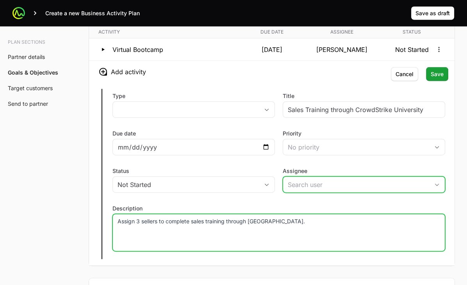
click at [348, 192] on input "Assignee" at bounding box center [356, 185] width 146 height 16
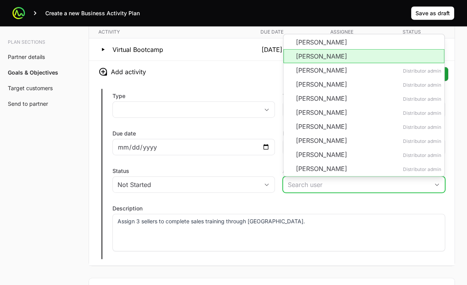
click at [348, 63] on li "[PERSON_NAME]" at bounding box center [363, 56] width 161 height 14
type input "[PERSON_NAME]"
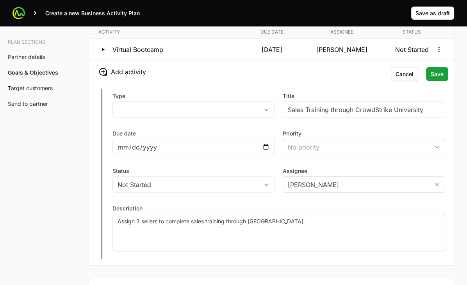
click at [207, 120] on div "Type placeholder" at bounding box center [193, 106] width 162 height 28
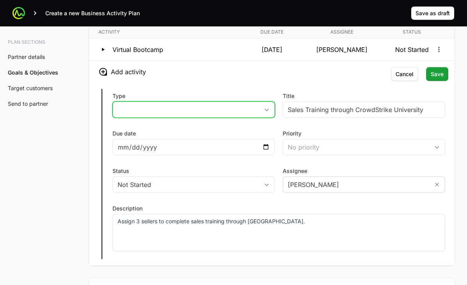
click at [203, 117] on button "placeholder" at bounding box center [193, 110] width 161 height 16
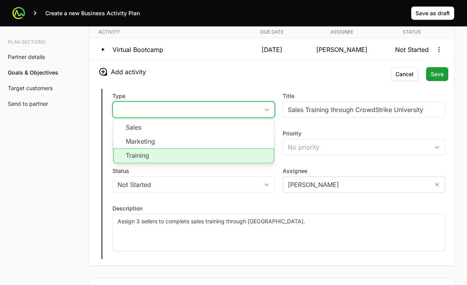
click at [203, 160] on li "Training" at bounding box center [193, 155] width 161 height 15
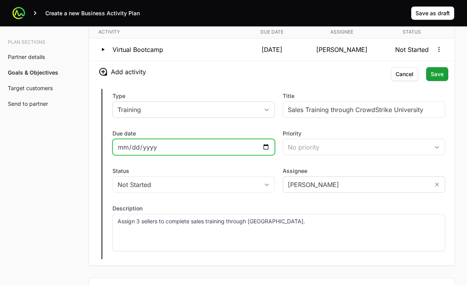
click at [263, 152] on input "Due date" at bounding box center [193, 146] width 152 height 9
type input "[DATE]"
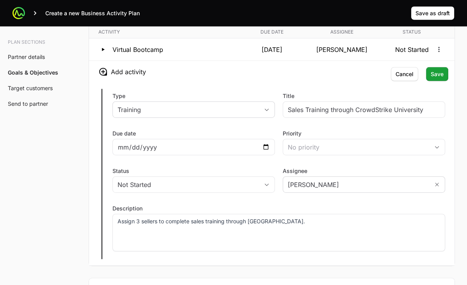
click at [267, 207] on div "Type Training Title Sales Training through CrowdStrike University Due date [DAT…" at bounding box center [271, 174] width 365 height 183
click at [348, 79] on span "Save" at bounding box center [436, 73] width 13 height 9
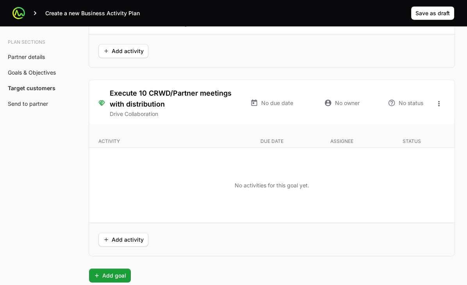
scroll to position [1857, 0]
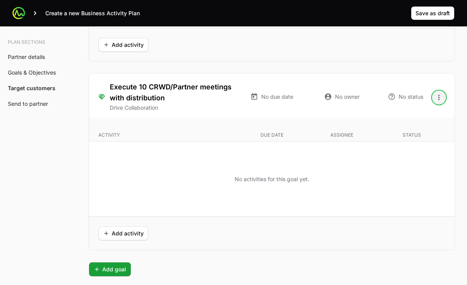
click at [348, 101] on icon "Open options" at bounding box center [439, 98] width 8 height 8
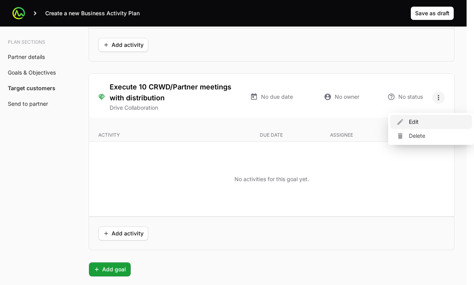
click at [348, 122] on div "Edit" at bounding box center [431, 122] width 82 height 14
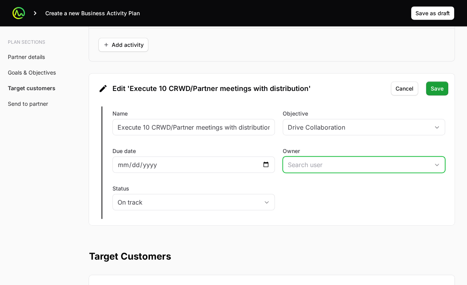
click at [348, 168] on div "Open" at bounding box center [437, 165] width 16 height 16
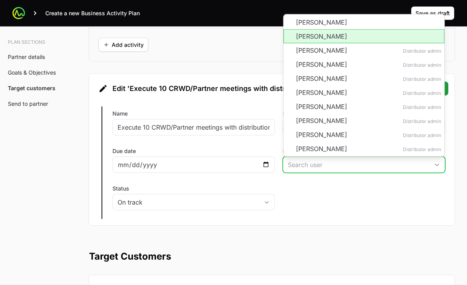
click at [348, 43] on li "[PERSON_NAME]" at bounding box center [363, 36] width 161 height 14
type input "[PERSON_NAME]"
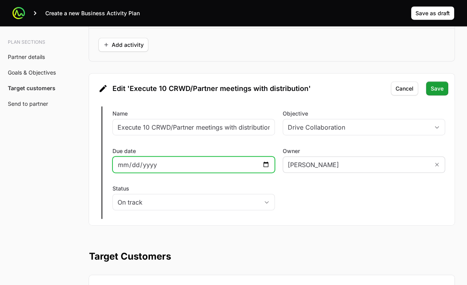
click at [261, 169] on input "Due date" at bounding box center [193, 164] width 152 height 9
type input "[DATE]"
click at [326, 212] on div "Edit Execute 10 CRWD/Partner meetings with distribution Name Execute 10 CRWD/Pa…" at bounding box center [271, 162] width 365 height 125
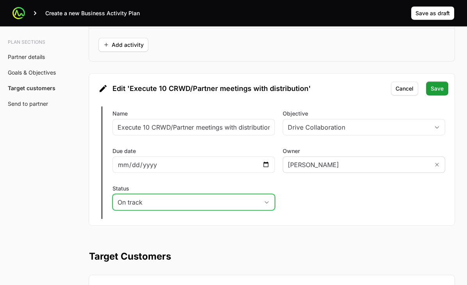
click at [266, 204] on icon "button" at bounding box center [266, 202] width 6 height 3
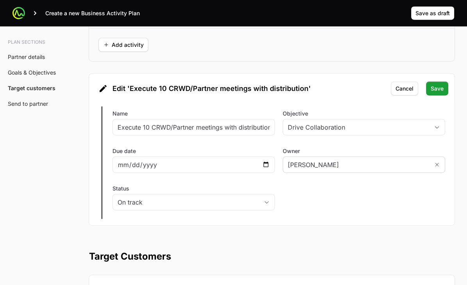
click at [307, 203] on div "Edit Execute 10 CRWD/Partner meetings with distribution Name Execute 10 CRWD/Pa…" at bounding box center [271, 162] width 365 height 125
click at [348, 95] on button "Save" at bounding box center [437, 89] width 22 height 14
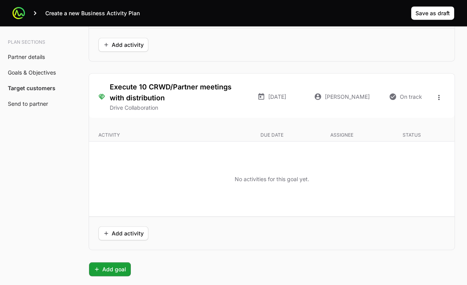
click at [348, 208] on div "No activities for this goal yet." at bounding box center [271, 178] width 365 height 75
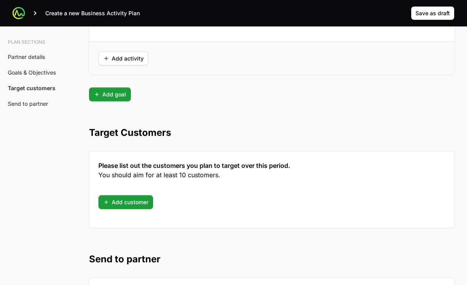
scroll to position [2057, 0]
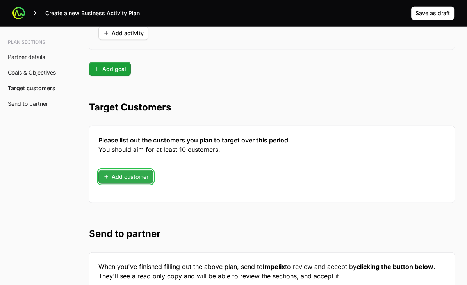
click at [105, 181] on span "Add customer" at bounding box center [125, 176] width 45 height 9
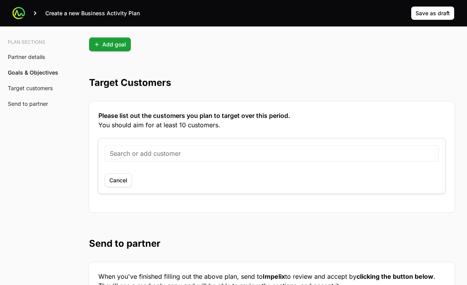
scroll to position [2070, 0]
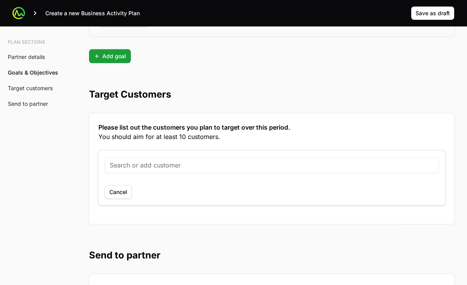
click at [257, 100] on h2 "Target Customers" at bounding box center [271, 94] width 365 height 12
click at [121, 197] on span "Cancel" at bounding box center [118, 191] width 18 height 9
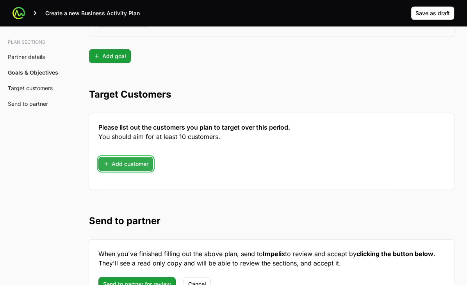
click at [105, 169] on span "Add customer" at bounding box center [125, 163] width 45 height 9
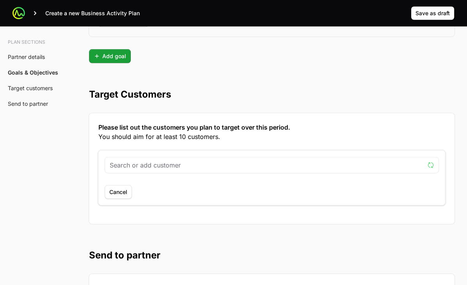
click at [308, 80] on section "Target Customers Please list out the customers you plan to target over this per…" at bounding box center [271, 143] width 365 height 161
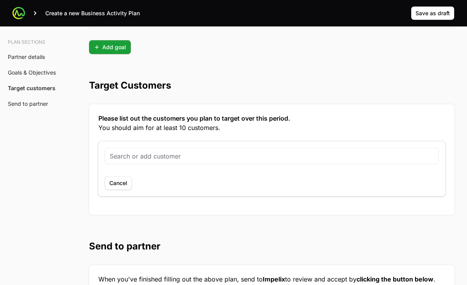
scroll to position [2071, 0]
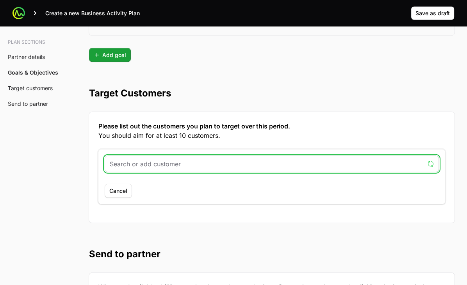
click at [266, 169] on input "text" at bounding box center [267, 163] width 314 height 9
paste input "[URL][DOMAIN_NAME]"
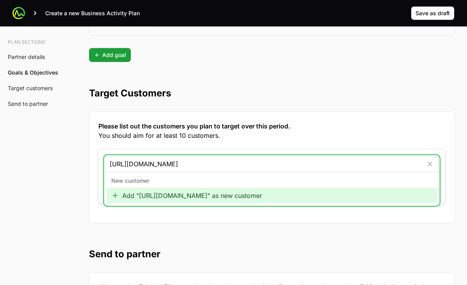
type input "[URL][DOMAIN_NAME]"
click at [220, 202] on div "Add "[URL][DOMAIN_NAME]" as new customer" at bounding box center [271, 196] width 330 height 16
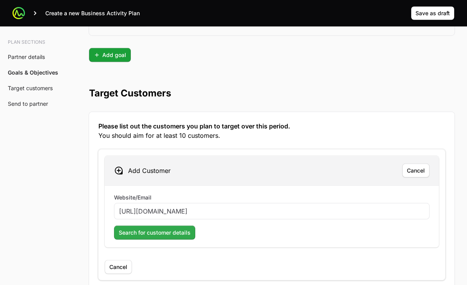
type input "[URL][DOMAIN_NAME]"
click at [163, 237] on span "Search for customer details" at bounding box center [155, 232] width 72 height 9
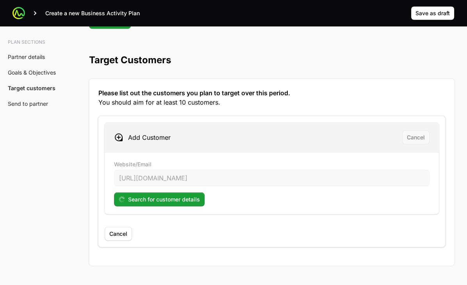
scroll to position [2106, 0]
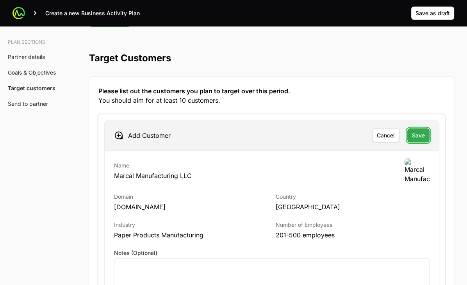
click at [348, 140] on span "Save" at bounding box center [418, 135] width 13 height 9
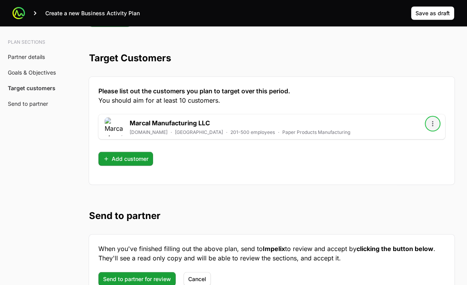
click at [348, 128] on icon "Open options" at bounding box center [432, 124] width 8 height 8
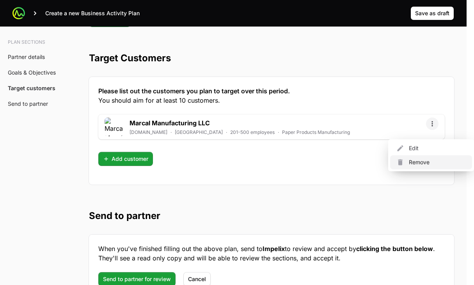
click at [348, 162] on div "Remove" at bounding box center [431, 162] width 82 height 14
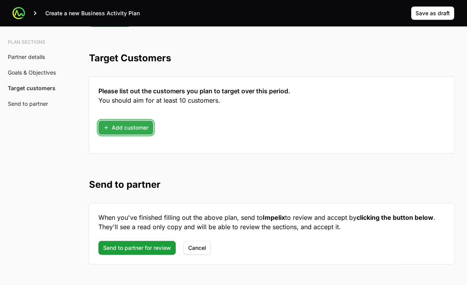
click at [104, 132] on span "Add customer" at bounding box center [125, 127] width 45 height 9
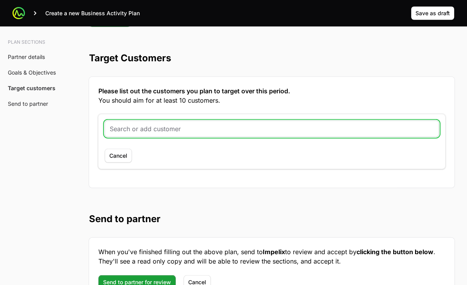
click at [273, 133] on input "text" at bounding box center [272, 128] width 324 height 9
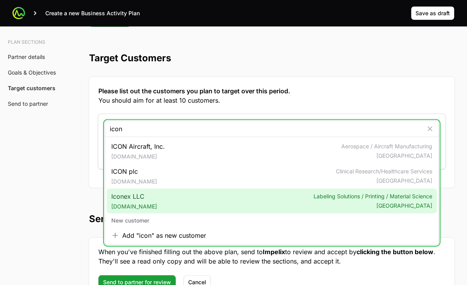
type input "icon"
click at [252, 203] on div "Iconex LLC [DOMAIN_NAME] Labeling Solutions / Printing / Material Science [GEOG…" at bounding box center [271, 200] width 330 height 25
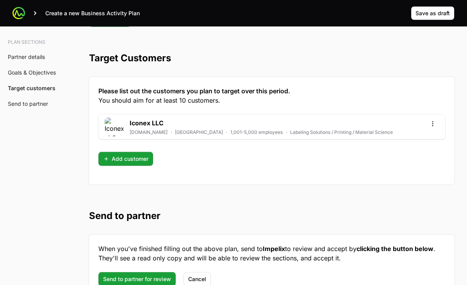
click at [348, 14] on span "Save as draft" at bounding box center [432, 13] width 34 height 9
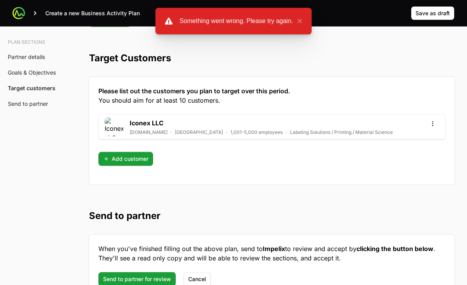
click at [295, 59] on h2 "Target Customers" at bounding box center [271, 58] width 365 height 12
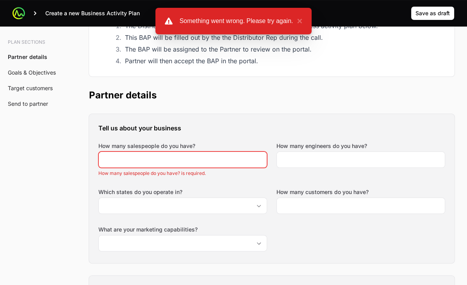
scroll to position [115, 0]
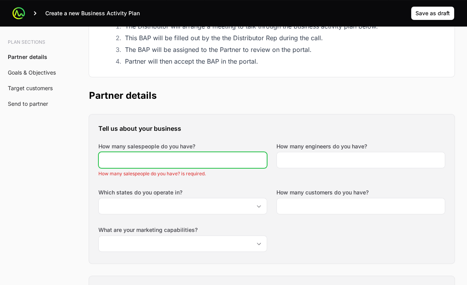
click at [209, 159] on input "How many salespeople do you have?" at bounding box center [182, 159] width 158 height 9
drag, startPoint x: 253, startPoint y: 110, endPoint x: 236, endPoint y: 128, distance: 24.5
click at [211, 156] on input "How many salespeople do you have?" at bounding box center [182, 159] width 158 height 9
click at [297, 154] on div at bounding box center [360, 160] width 169 height 16
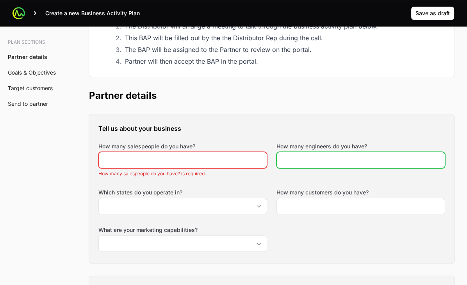
click at [299, 160] on input "How many engineers do you have?" at bounding box center [360, 159] width 158 height 9
type input "9"
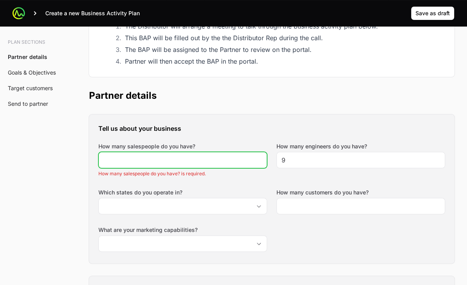
click at [199, 159] on input "How many salespeople do you have?" at bounding box center [182, 159] width 158 height 9
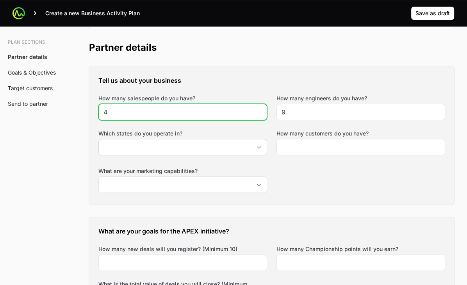
scroll to position [167, 0]
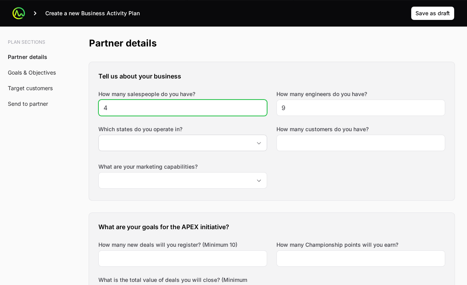
type input "4"
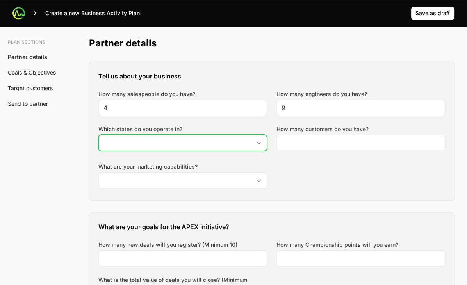
click at [258, 140] on div "Open" at bounding box center [259, 143] width 16 height 16
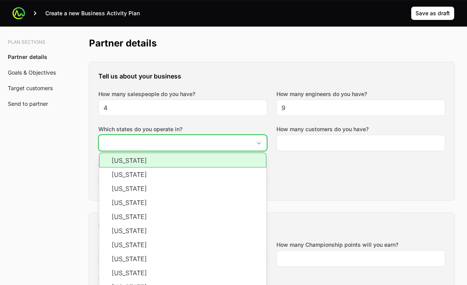
click at [181, 161] on li "[US_STATE]" at bounding box center [182, 160] width 167 height 15
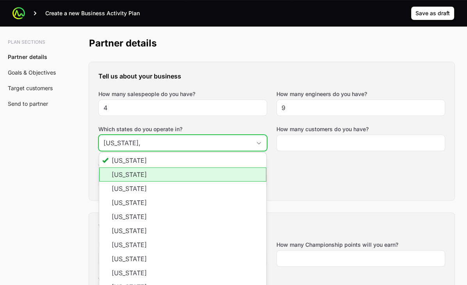
click at [179, 179] on li "[US_STATE]" at bounding box center [182, 174] width 167 height 14
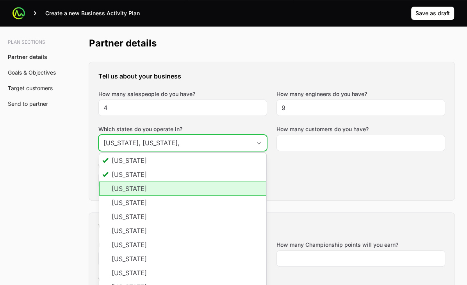
click at [179, 188] on li "[US_STATE]" at bounding box center [182, 188] width 167 height 14
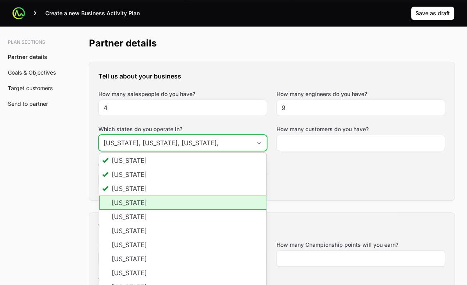
click at [182, 206] on li "[US_STATE]" at bounding box center [182, 202] width 167 height 14
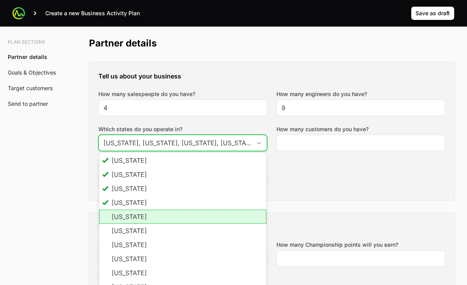
click at [183, 219] on li "[US_STATE]" at bounding box center [182, 216] width 167 height 14
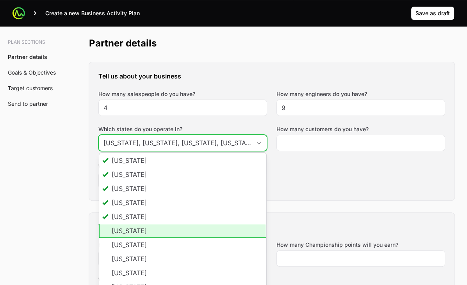
click at [184, 233] on li "[US_STATE]" at bounding box center [182, 231] width 167 height 14
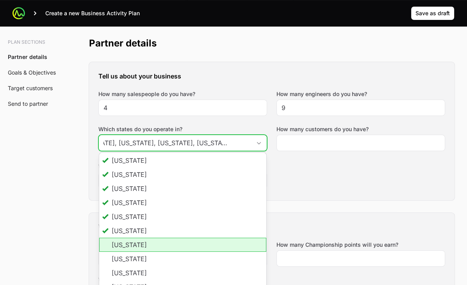
click at [185, 247] on li "[US_STATE]" at bounding box center [182, 245] width 167 height 14
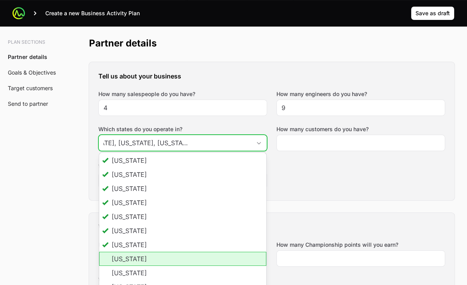
click at [185, 257] on li "[US_STATE]" at bounding box center [182, 259] width 167 height 14
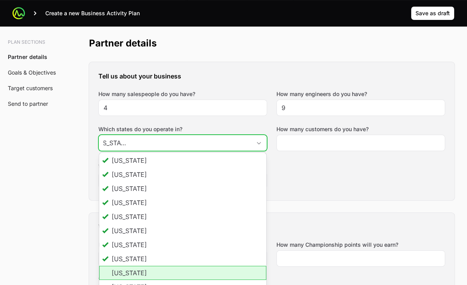
click at [185, 275] on li "[US_STATE]" at bounding box center [182, 273] width 167 height 14
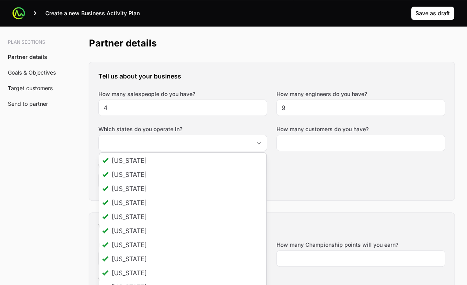
type input "[US_STATE], [US_STATE], [US_STATE], [US_STATE], [US_STATE], [US_STATE], [US_STA…"
click at [339, 176] on div "Tell us about your business How many salespeople do you have? 4 How many engine…" at bounding box center [271, 131] width 365 height 138
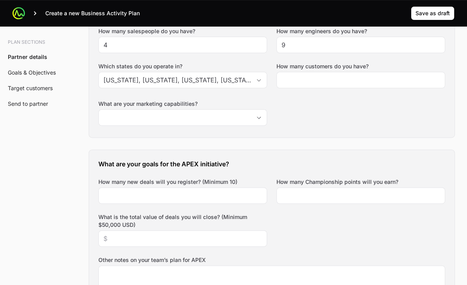
scroll to position [231, 0]
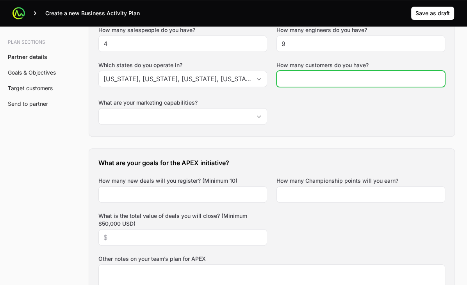
click at [326, 79] on input "How many customers do you have?" at bounding box center [360, 78] width 158 height 9
type input "40"
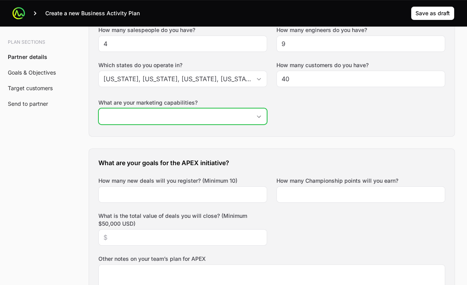
click at [263, 117] on div "Open" at bounding box center [259, 116] width 16 height 16
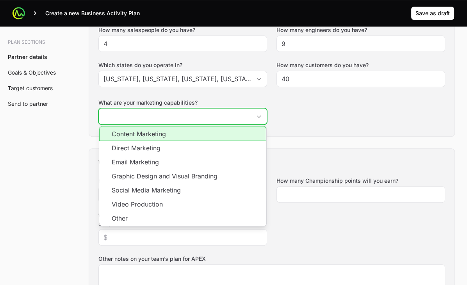
click at [207, 133] on li "Content Marketing" at bounding box center [182, 133] width 167 height 15
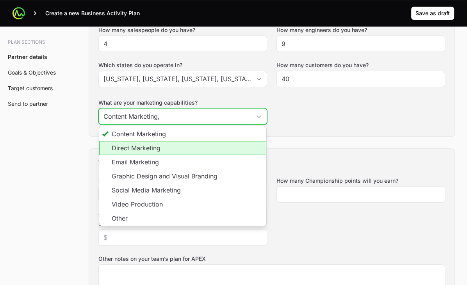
click at [206, 146] on li "Direct Marketing" at bounding box center [182, 148] width 167 height 14
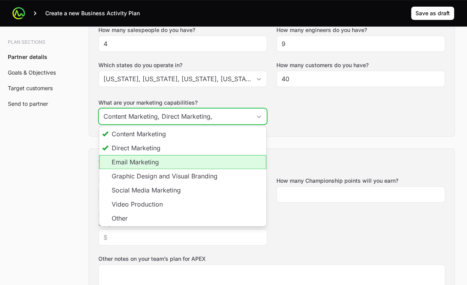
click at [206, 159] on li "Email Marketing" at bounding box center [182, 162] width 167 height 14
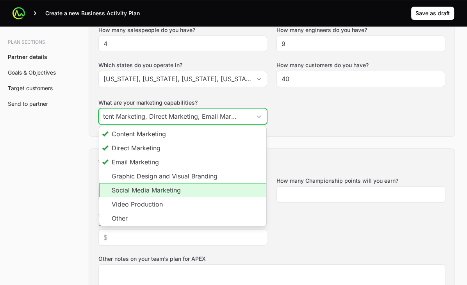
click at [199, 195] on li "Social Media Marketing" at bounding box center [182, 190] width 167 height 14
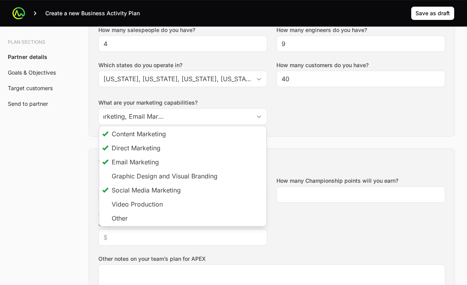
type input "Content Marketing, Direct Marketing, Email Marketing, Social Media Marketing"
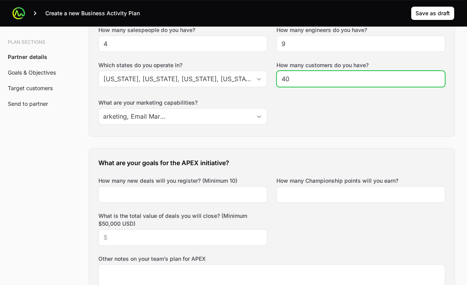
click at [348, 126] on div "Tell us about your business How many salespeople do you have? 4 How many engine…" at bounding box center [271, 67] width 365 height 138
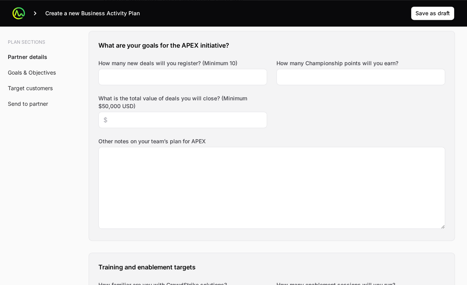
scroll to position [348, 0]
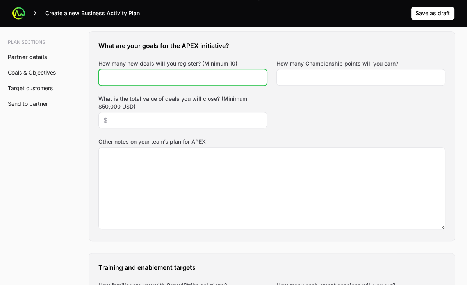
click at [150, 75] on input "How many new deals will you register? (Minimum 10)" at bounding box center [182, 77] width 158 height 9
type input "15"
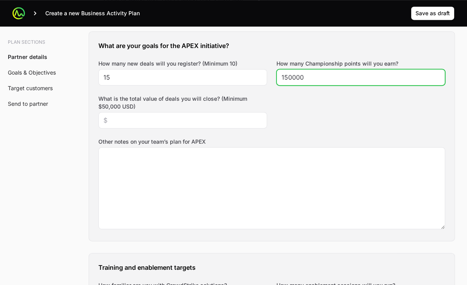
type input "150000"
click at [332, 120] on div "What are your goals for the APEX initiative? How many new deals will you regist…" at bounding box center [271, 136] width 365 height 209
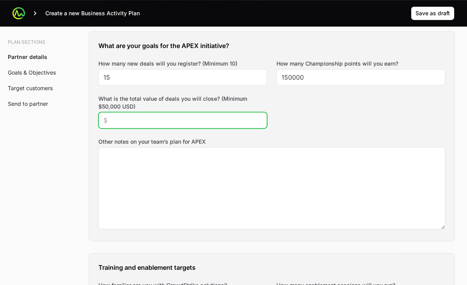
click at [190, 119] on input "What is the total value of deals you will close? (Minimum $50,000 USD)" at bounding box center [182, 119] width 158 height 9
type input "$750,000"
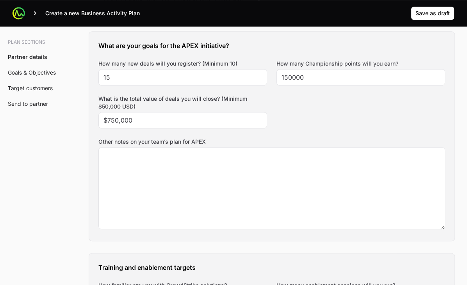
click at [348, 122] on div "What are your goals for the APEX initiative? How many new deals will you regist…" at bounding box center [271, 136] width 365 height 209
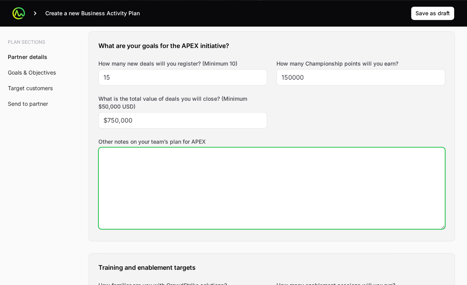
click at [348, 165] on textarea "Other notes on your team’s plan for APEX" at bounding box center [272, 187] width 346 height 81
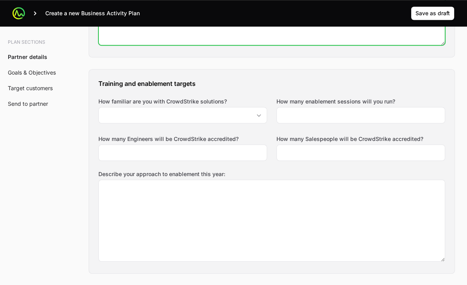
scroll to position [532, 0]
type textarea "collaborate with [PERSON_NAME] and CrowdStrike"
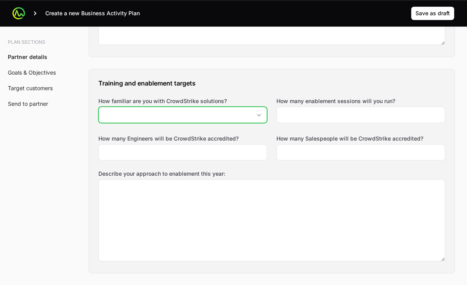
click at [256, 114] on icon "Open" at bounding box center [258, 115] width 6 height 3
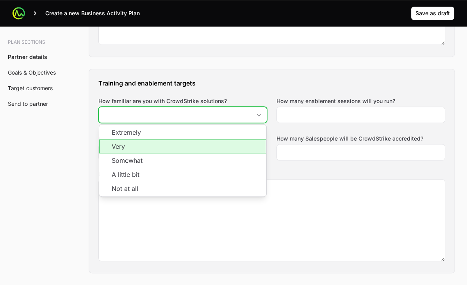
click at [250, 143] on li "Very" at bounding box center [182, 146] width 167 height 14
type input "Very"
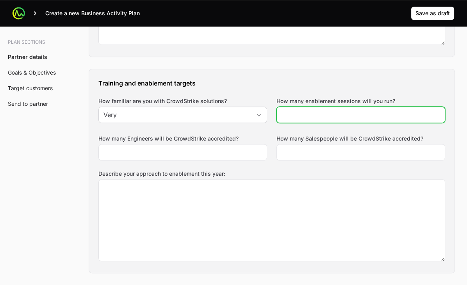
click at [343, 114] on input "How many enablement sessions will you run?" at bounding box center [360, 114] width 158 height 9
type input "1"
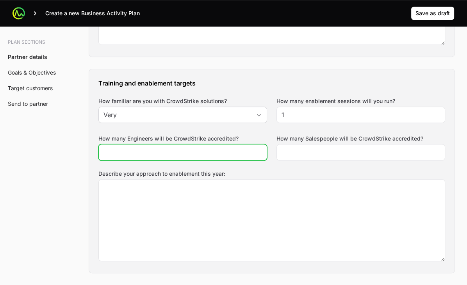
click at [214, 151] on input "How many Engineers will be CrowdStrike accredited?" at bounding box center [182, 151] width 158 height 9
type input "4"
type input "9"
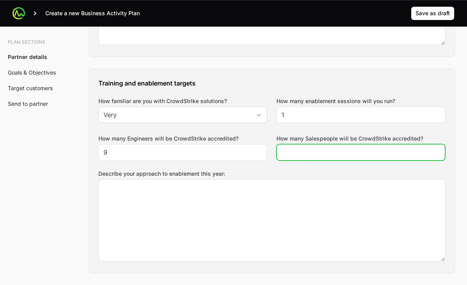
click at [314, 153] on input "How many Salespeople will be CrowdStrike accredited?" at bounding box center [360, 151] width 158 height 9
type input "3"
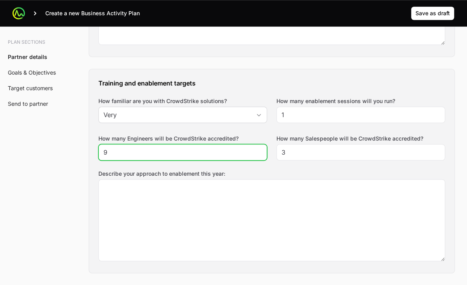
click at [203, 154] on input "9" at bounding box center [182, 151] width 158 height 9
type input "4"
type input "9"
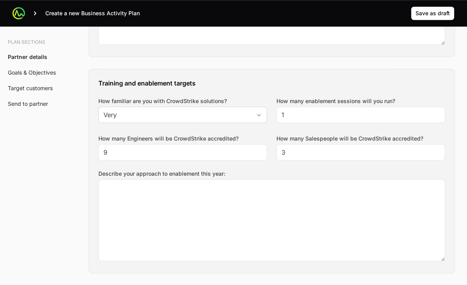
click at [298, 73] on div "Training and enablement targets How familiar are you with CrowdStrike solutions…" at bounding box center [271, 171] width 365 height 204
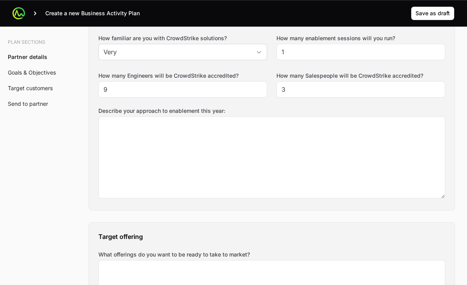
scroll to position [602, 0]
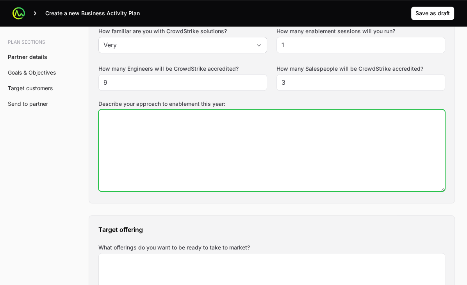
click at [251, 174] on textarea "Describe your approach to enablement this year:" at bounding box center [272, 150] width 346 height 81
type textarea "training"
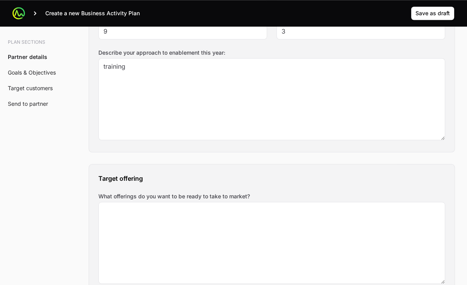
scroll to position [653, 0]
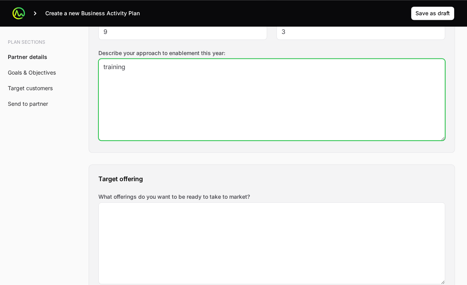
click at [156, 71] on textarea "training" at bounding box center [272, 99] width 346 height 81
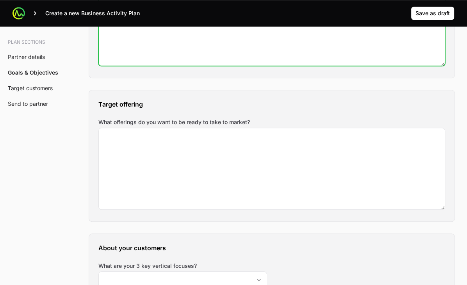
scroll to position [727, 0]
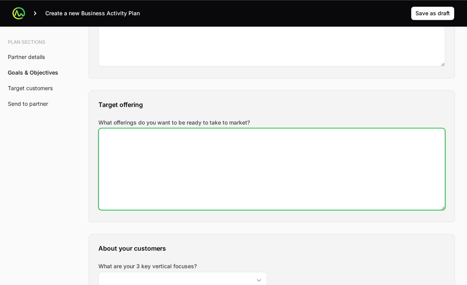
click at [195, 183] on textarea "What offerings do you want to be ready to take to market?" at bounding box center [272, 168] width 346 height 81
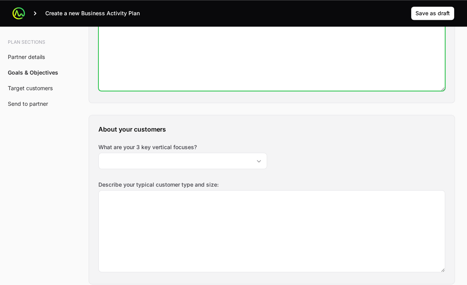
scroll to position [847, 0]
type textarea "NG SIEM"
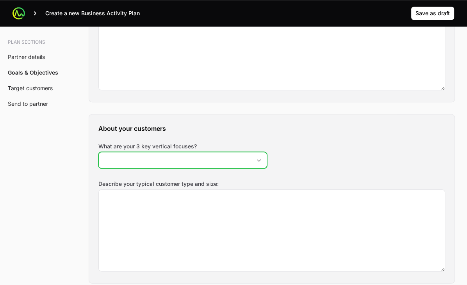
click at [259, 159] on div "Open" at bounding box center [259, 160] width 16 height 16
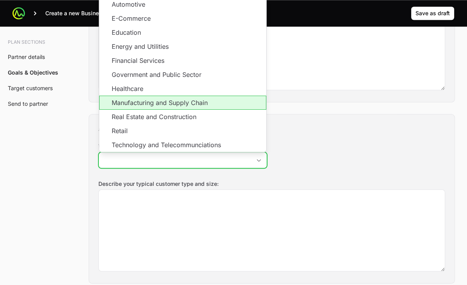
click at [205, 110] on li "Real Estate and Construction" at bounding box center [182, 117] width 167 height 14
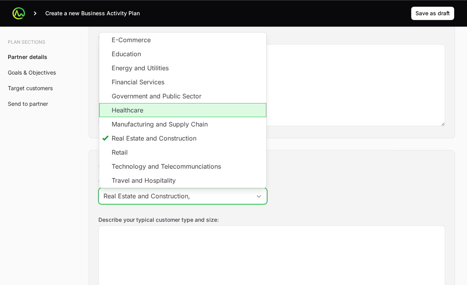
scroll to position [0, 0]
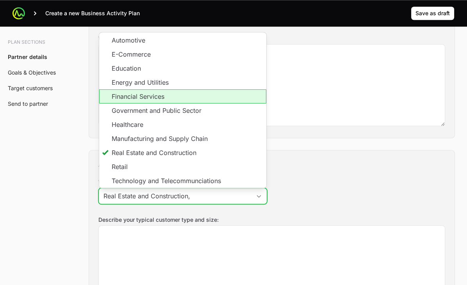
click at [204, 92] on li "Financial Services" at bounding box center [182, 96] width 167 height 14
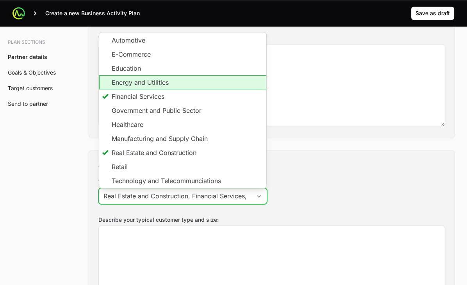
click at [211, 79] on li "Energy and Utilities" at bounding box center [182, 82] width 167 height 14
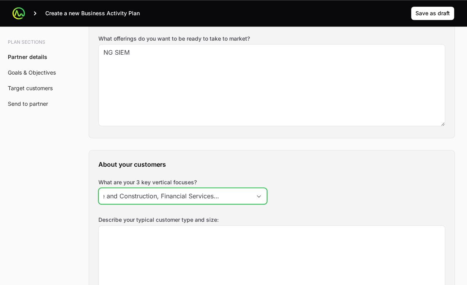
scroll to position [0, 57]
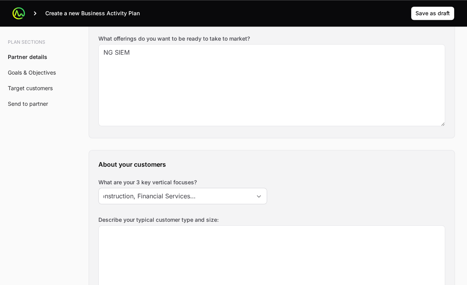
type input "Real Estate and Construction, Financial Services, Energy and Utilities"
click at [318, 186] on div "About your customers What are your 3 key vertical focuses? Real Estate and Cons…" at bounding box center [271, 234] width 365 height 169
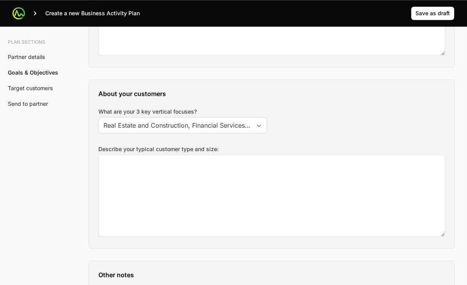
scroll to position [886, 0]
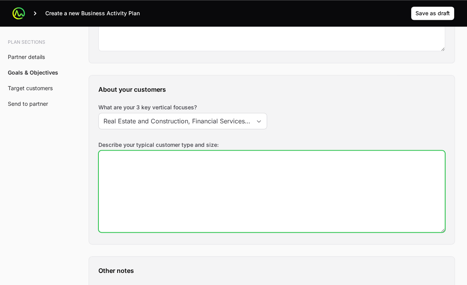
click at [303, 188] on textarea "Describe your typical customer type and size:" at bounding box center [272, 191] width 346 height 81
click at [104, 156] on textarea "Enterprise" at bounding box center [272, 191] width 346 height 81
type textarea "Large to Enterprise"
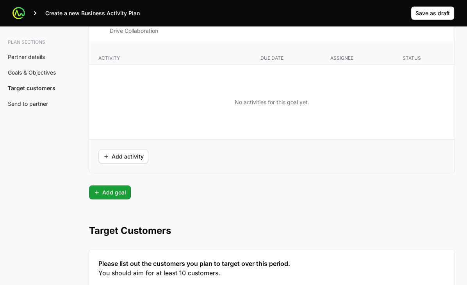
scroll to position [2164, 0]
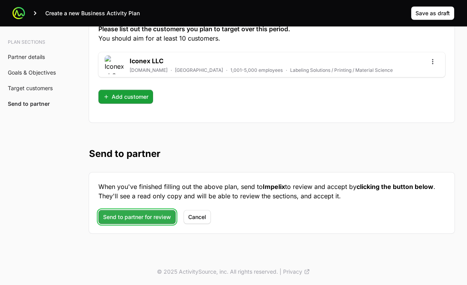
click at [130, 218] on span "Send to partner for review" at bounding box center [137, 216] width 68 height 9
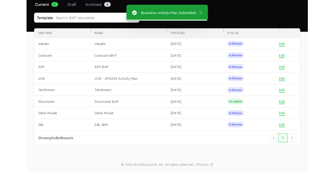
scroll to position [706, 0]
